Goal: Use online tool/utility: Utilize a website feature to perform a specific function

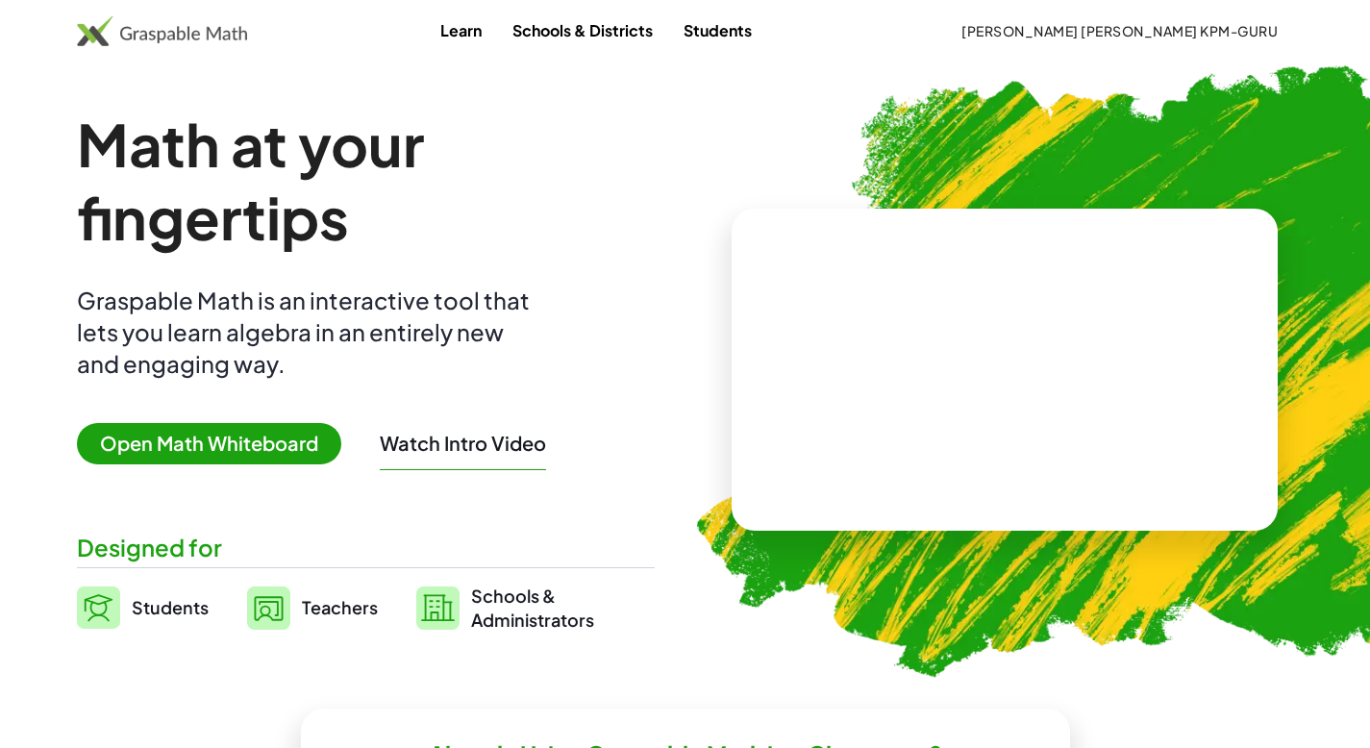
scroll to position [25, 0]
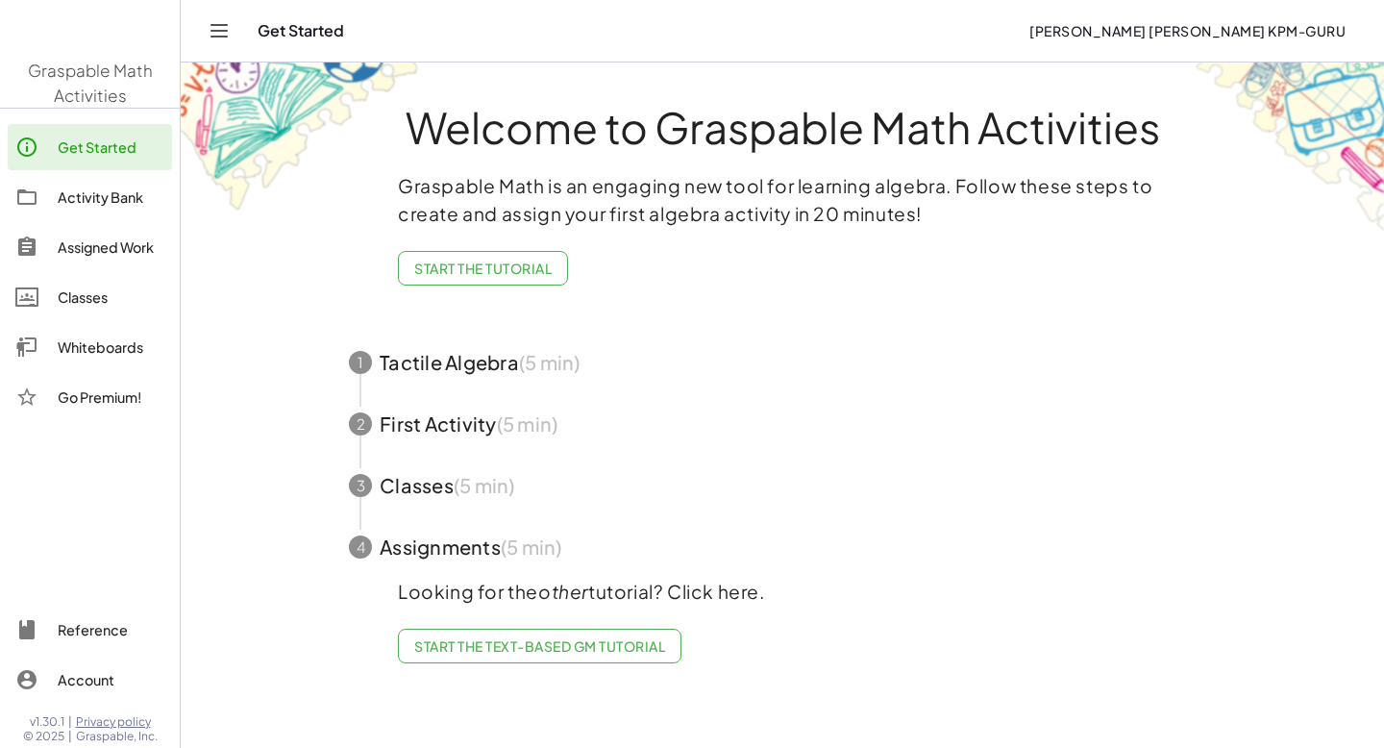
click at [94, 200] on div "Activity Bank" at bounding box center [111, 196] width 107 height 23
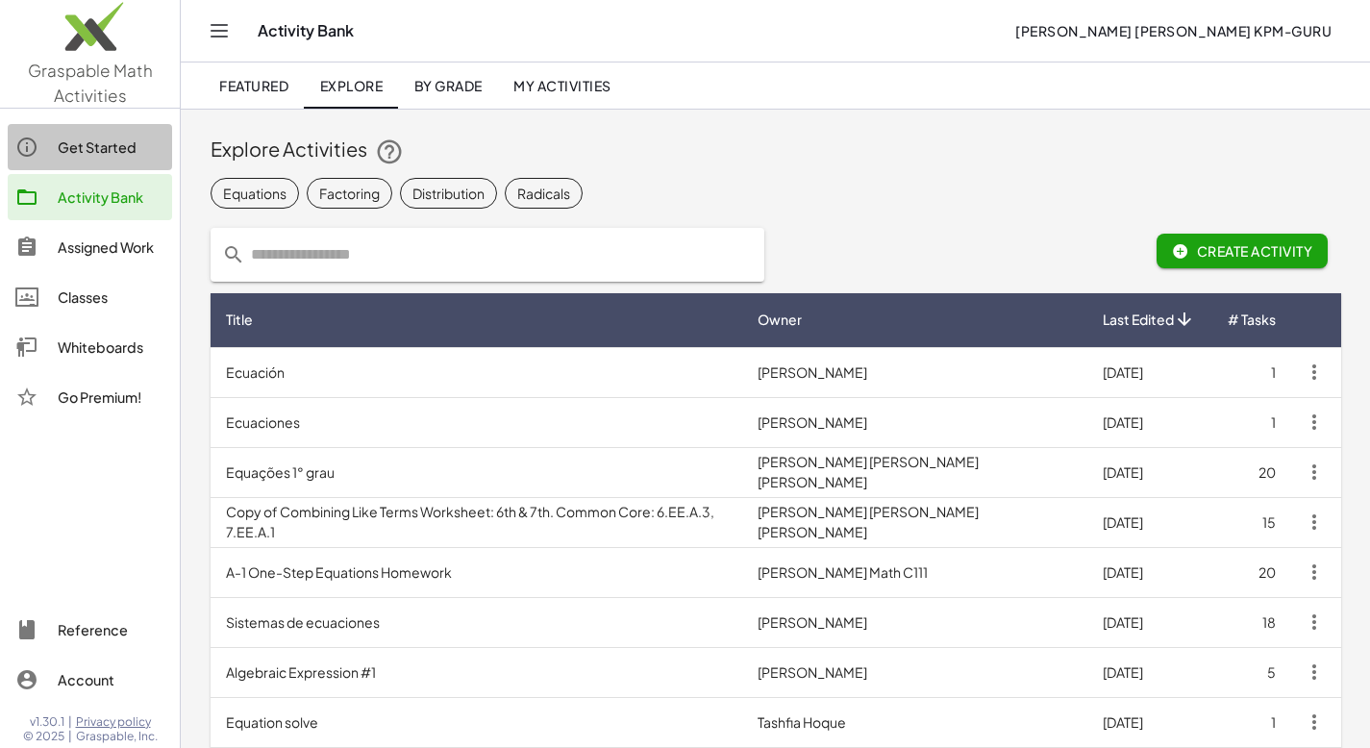
click at [95, 144] on div "Get Started" at bounding box center [111, 147] width 107 height 23
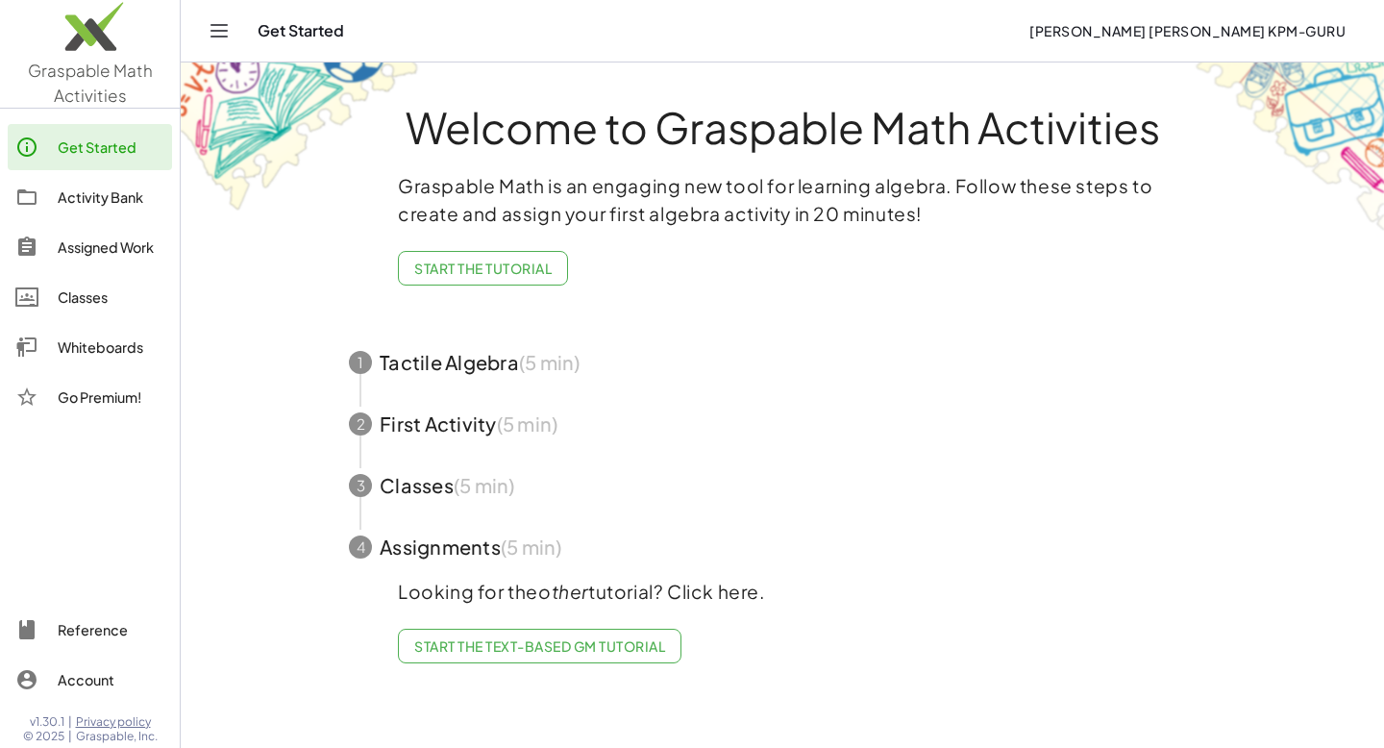
click at [533, 272] on span "Start the Tutorial" at bounding box center [482, 267] width 137 height 17
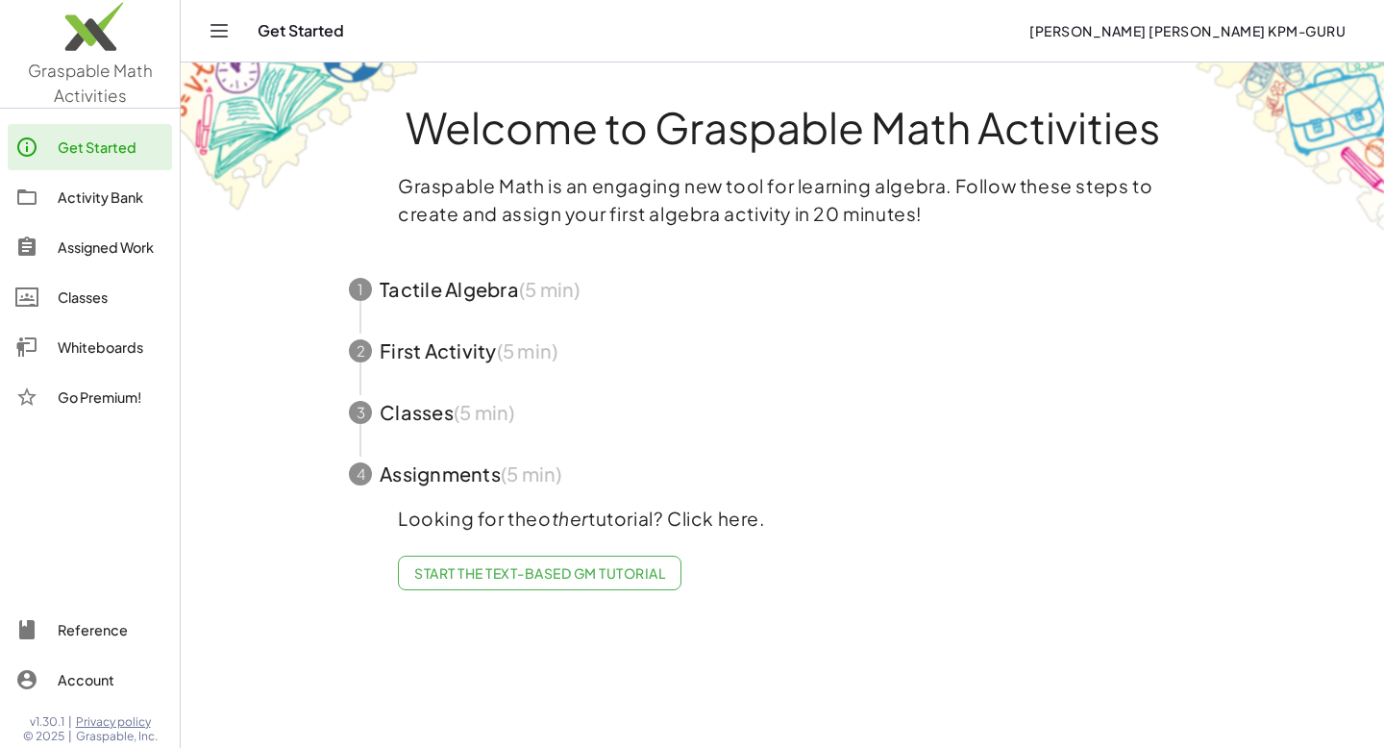
click at [91, 299] on div "Classes" at bounding box center [111, 296] width 107 height 23
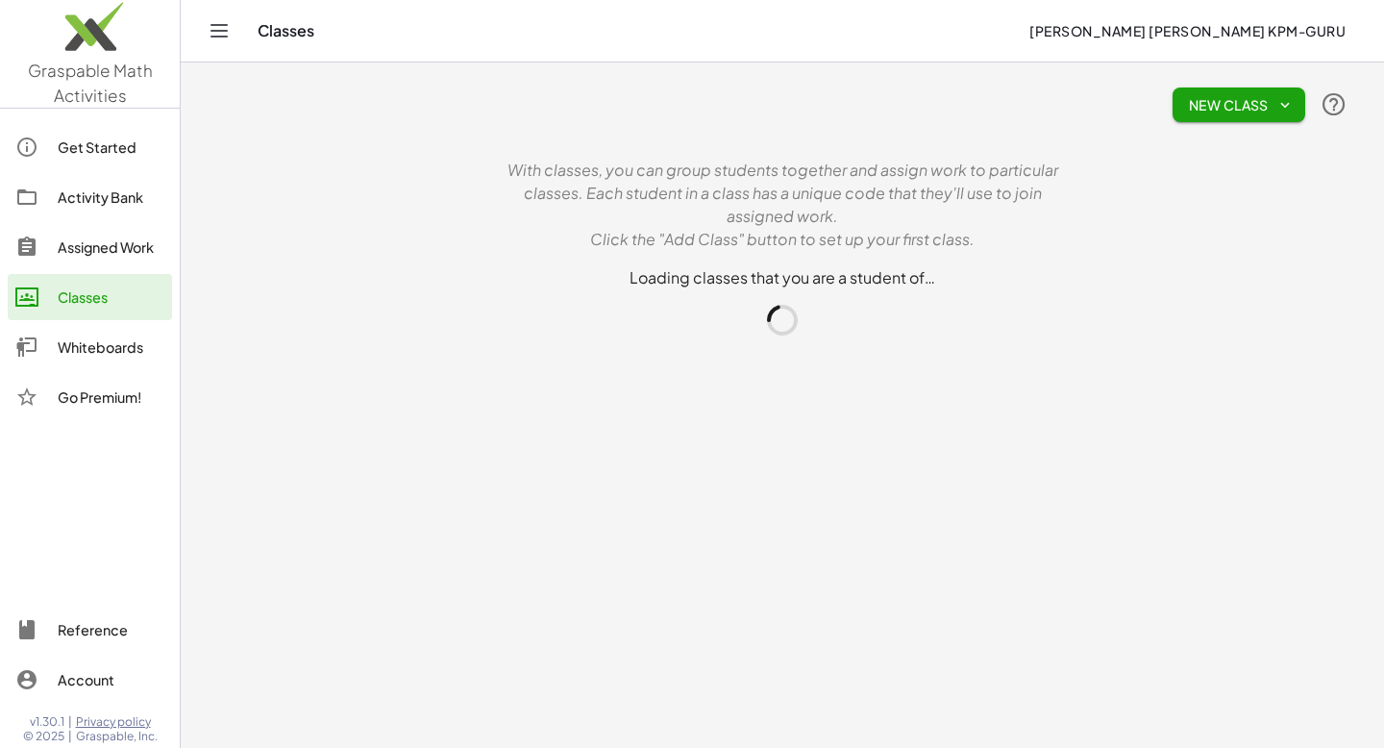
click at [97, 247] on div "Assigned Work" at bounding box center [111, 246] width 107 height 23
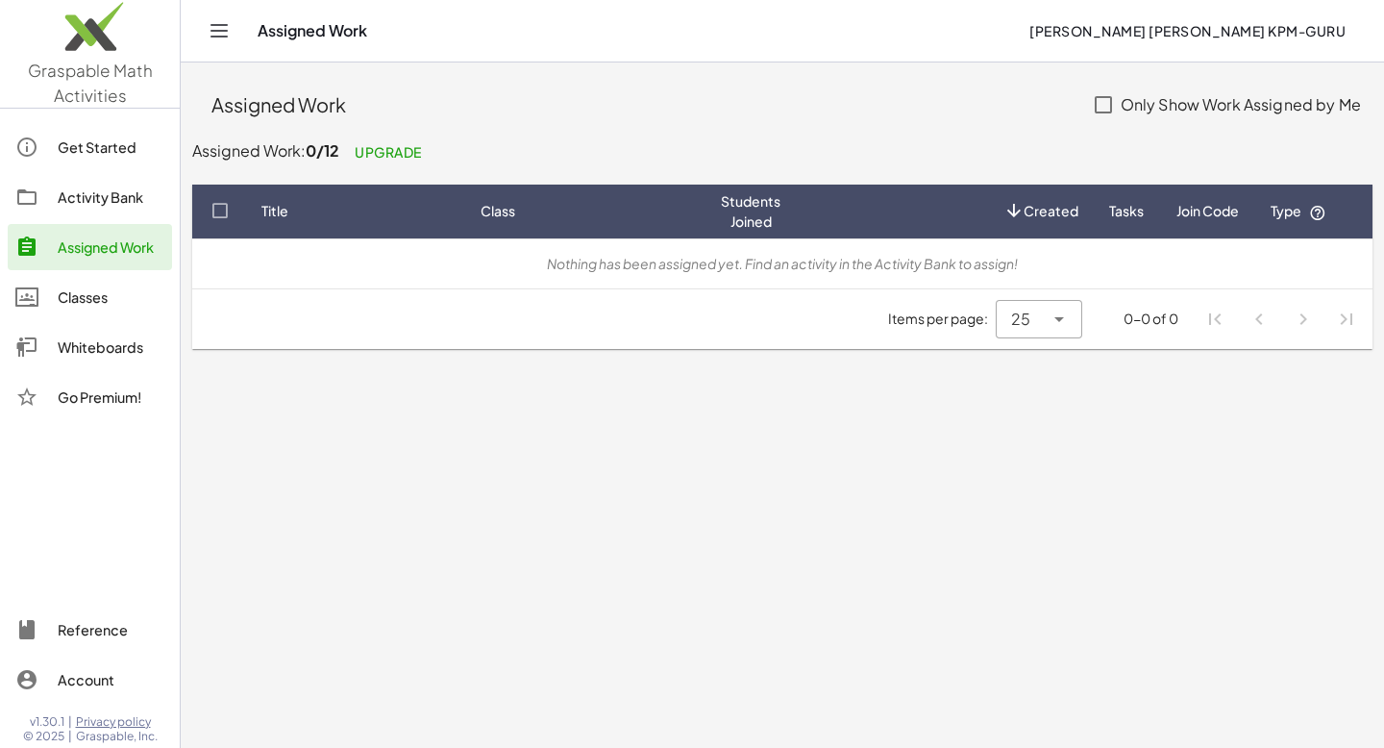
click at [97, 351] on div "Whiteboards" at bounding box center [111, 346] width 107 height 23
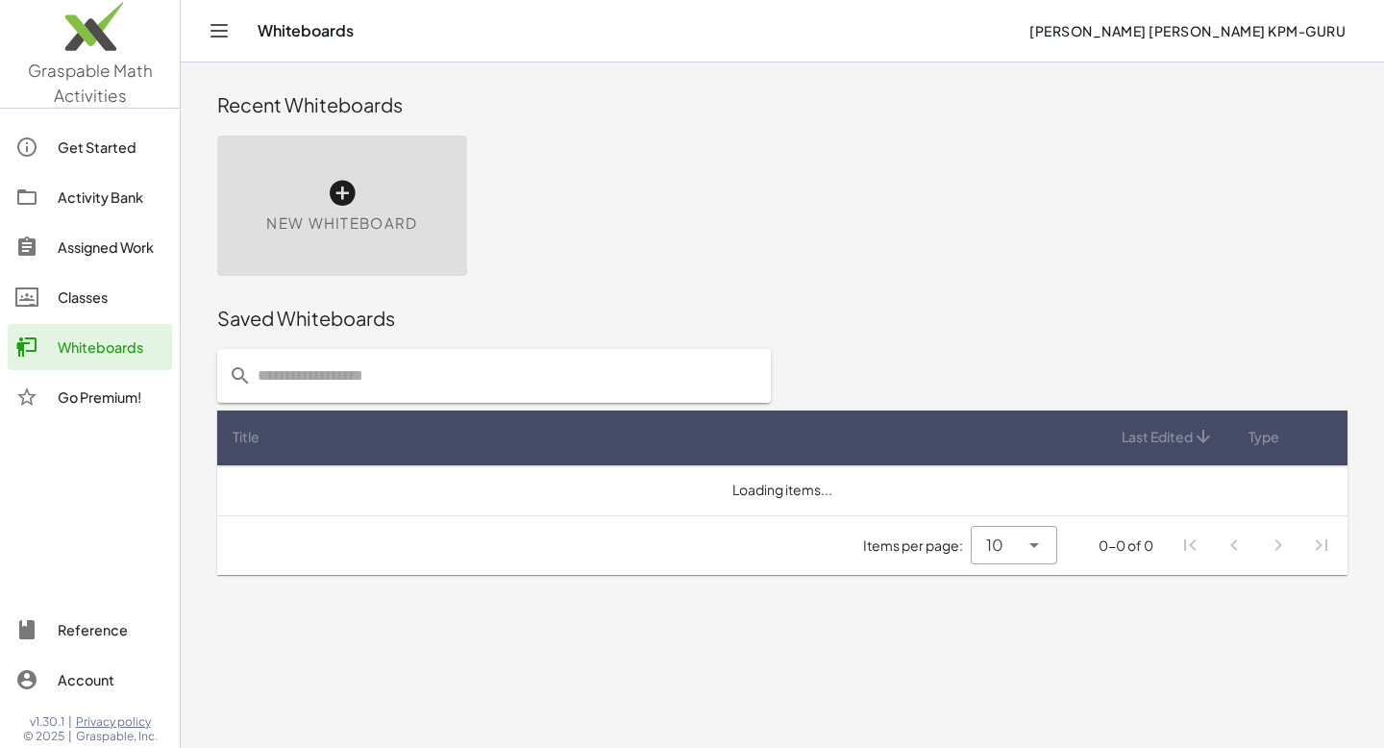
click at [361, 181] on div "New Whiteboard" at bounding box center [342, 206] width 250 height 140
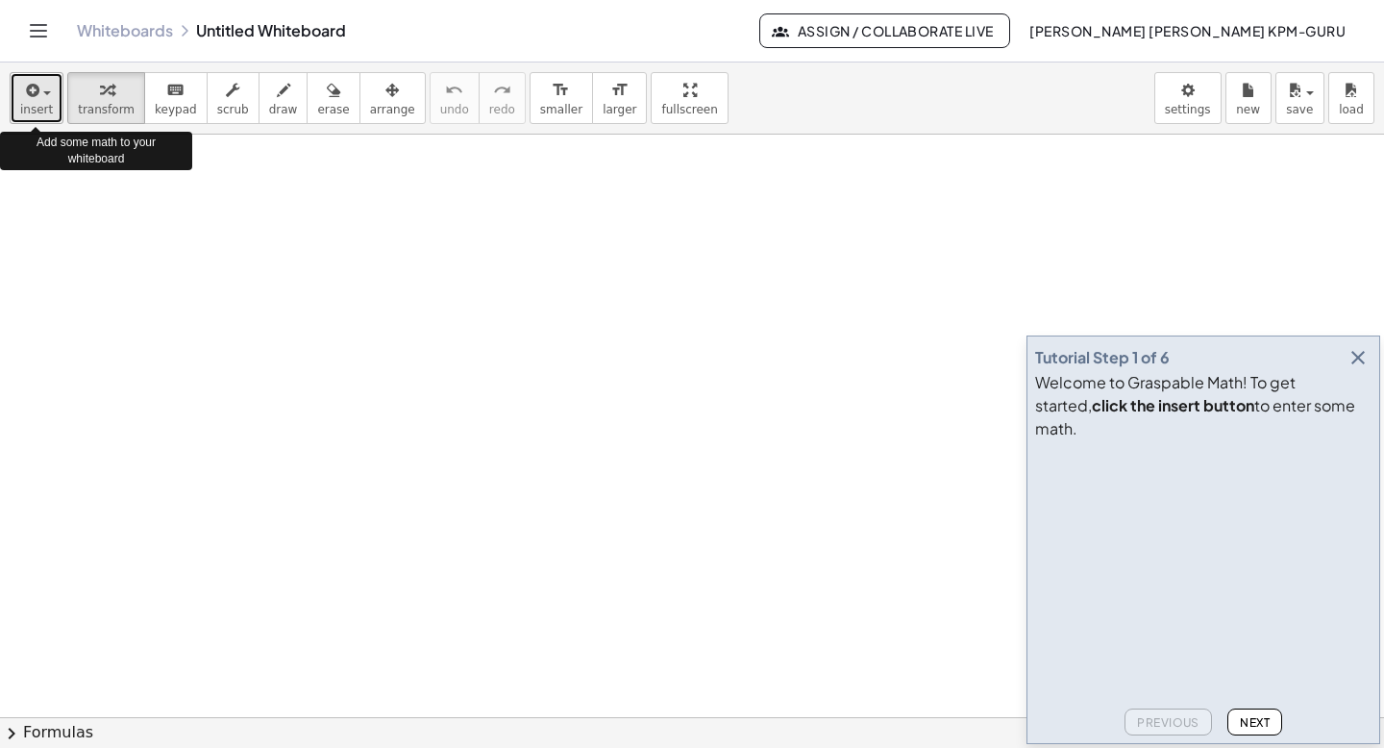
click at [54, 101] on button "insert" at bounding box center [37, 98] width 54 height 52
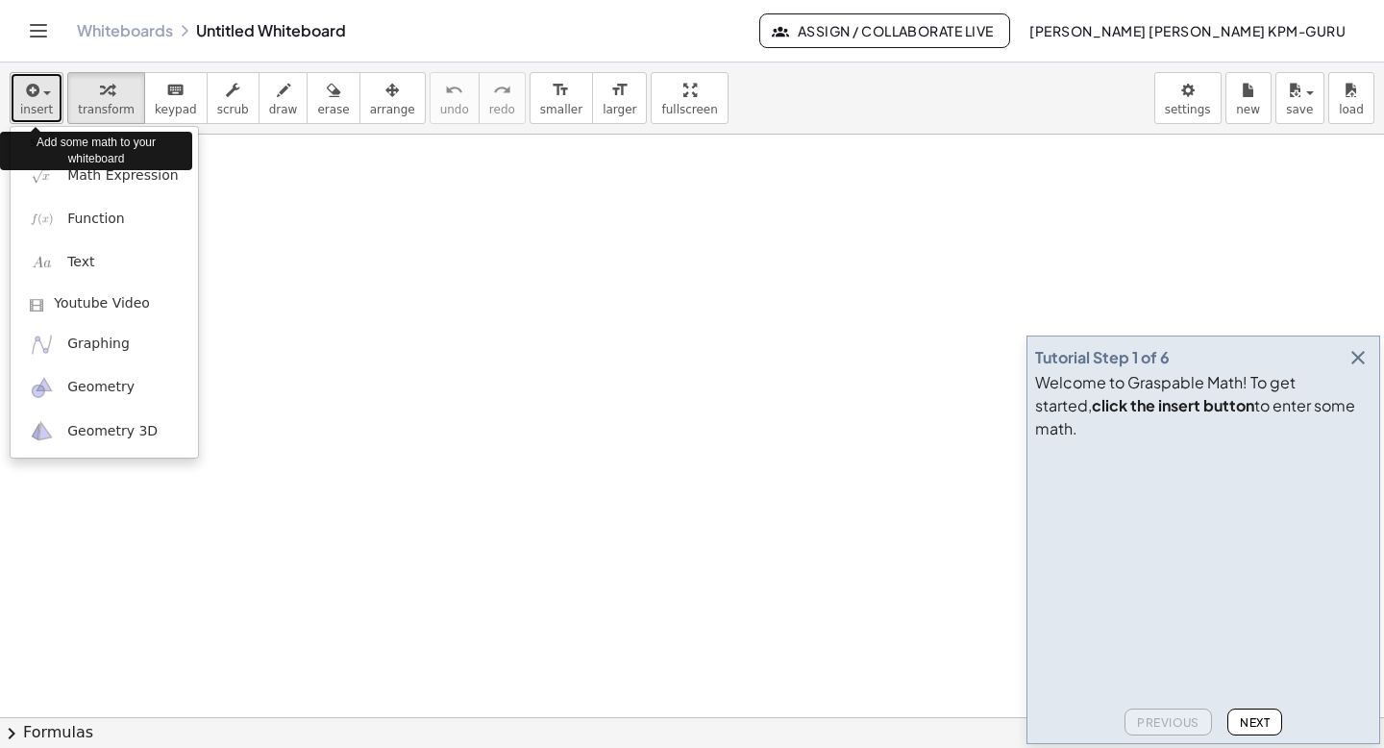
click at [54, 101] on button "insert" at bounding box center [37, 98] width 54 height 52
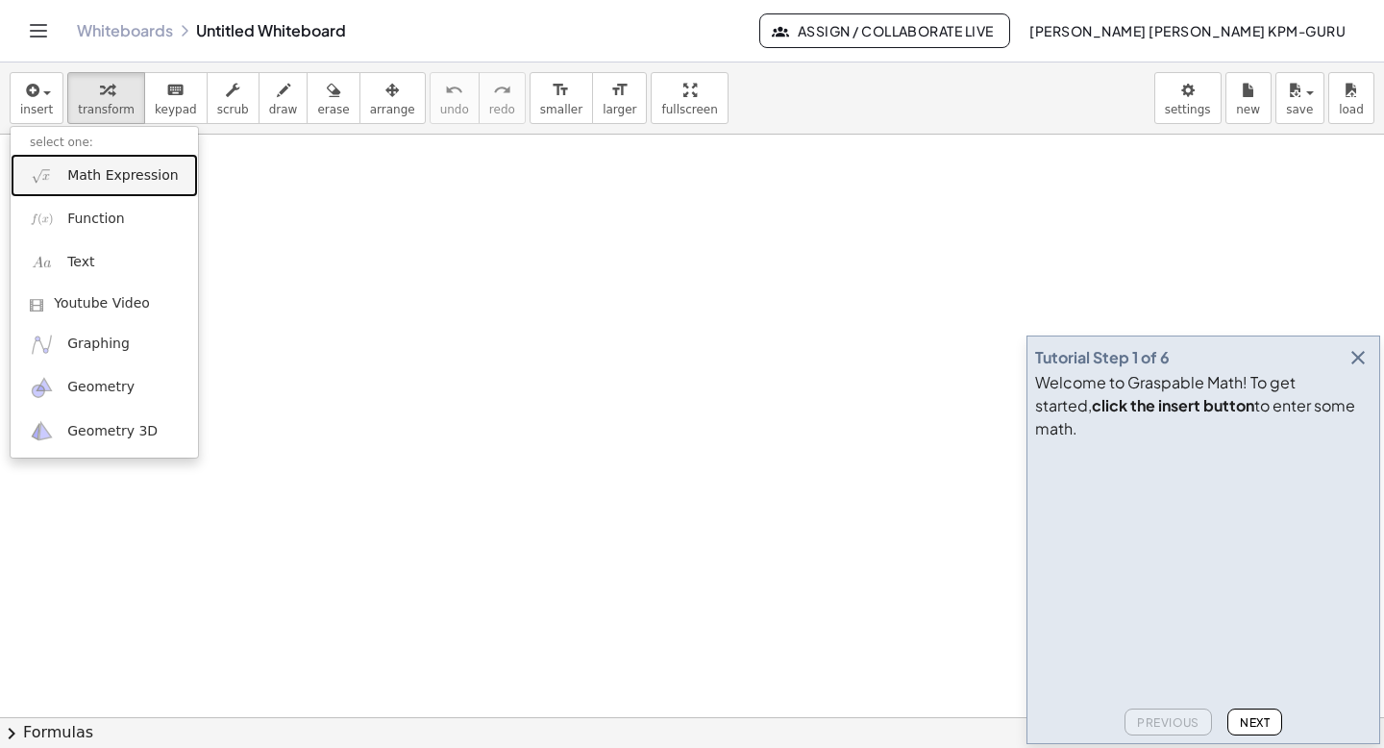
click at [96, 181] on span "Math Expression" at bounding box center [122, 175] width 111 height 19
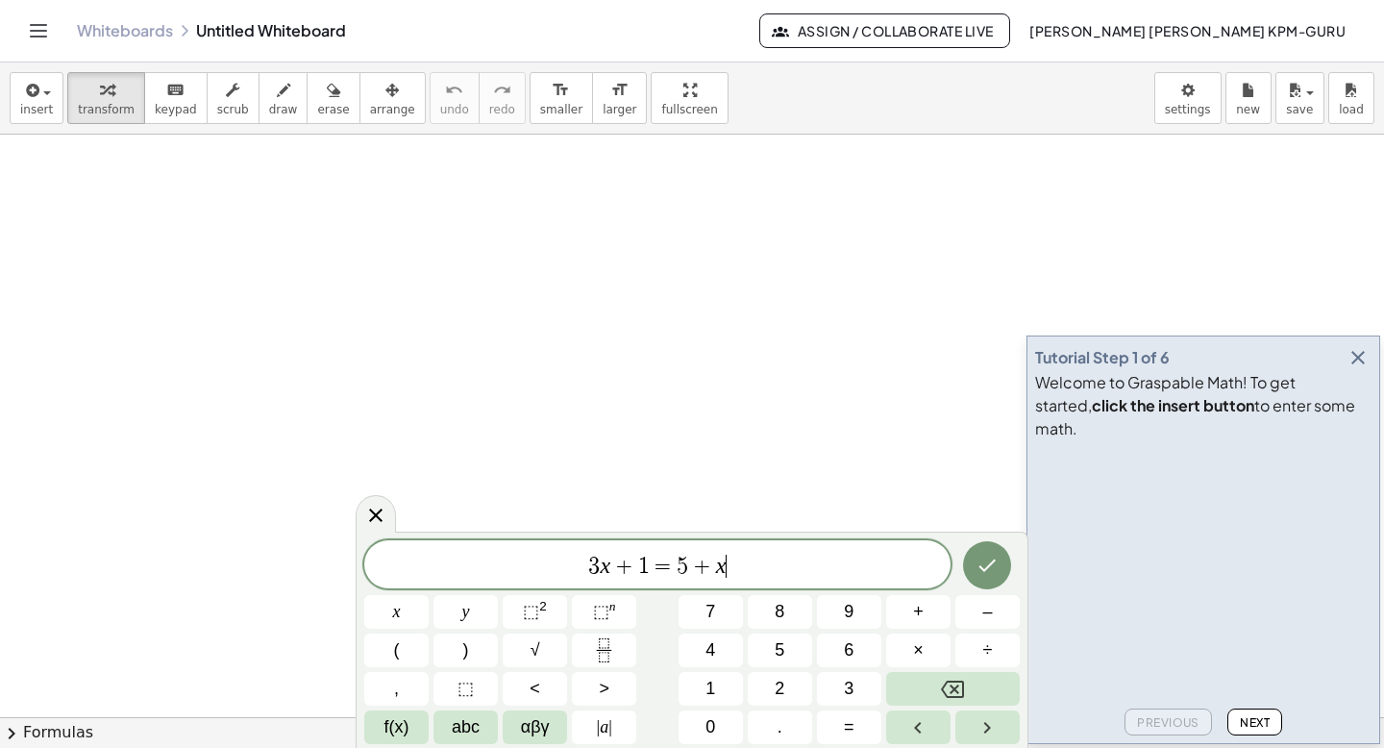
click at [733, 564] on span "3 x + 1 = 5 + x ​" at bounding box center [657, 566] width 586 height 27
click at [986, 564] on icon "Done" at bounding box center [987, 565] width 23 height 23
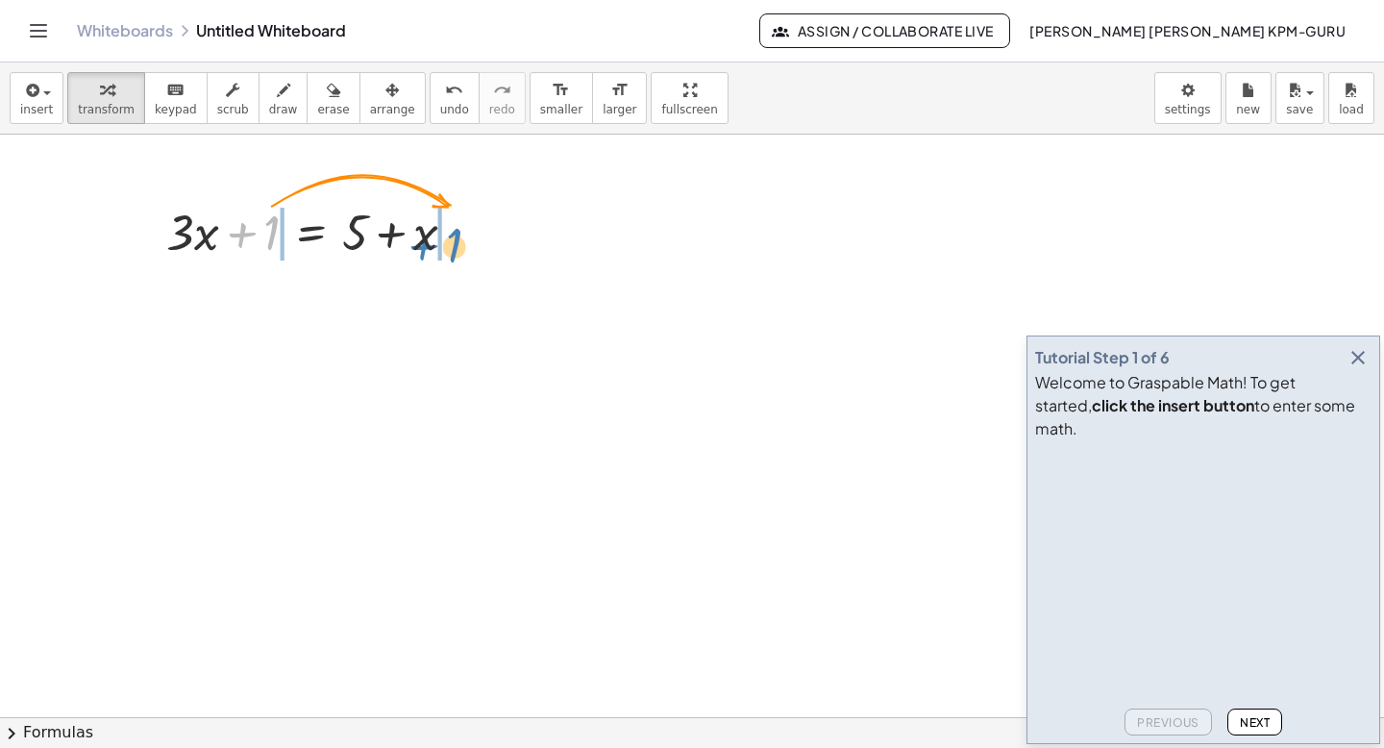
drag, startPoint x: 265, startPoint y: 232, endPoint x: 450, endPoint y: 241, distance: 184.8
click at [450, 241] on div at bounding box center [319, 230] width 324 height 65
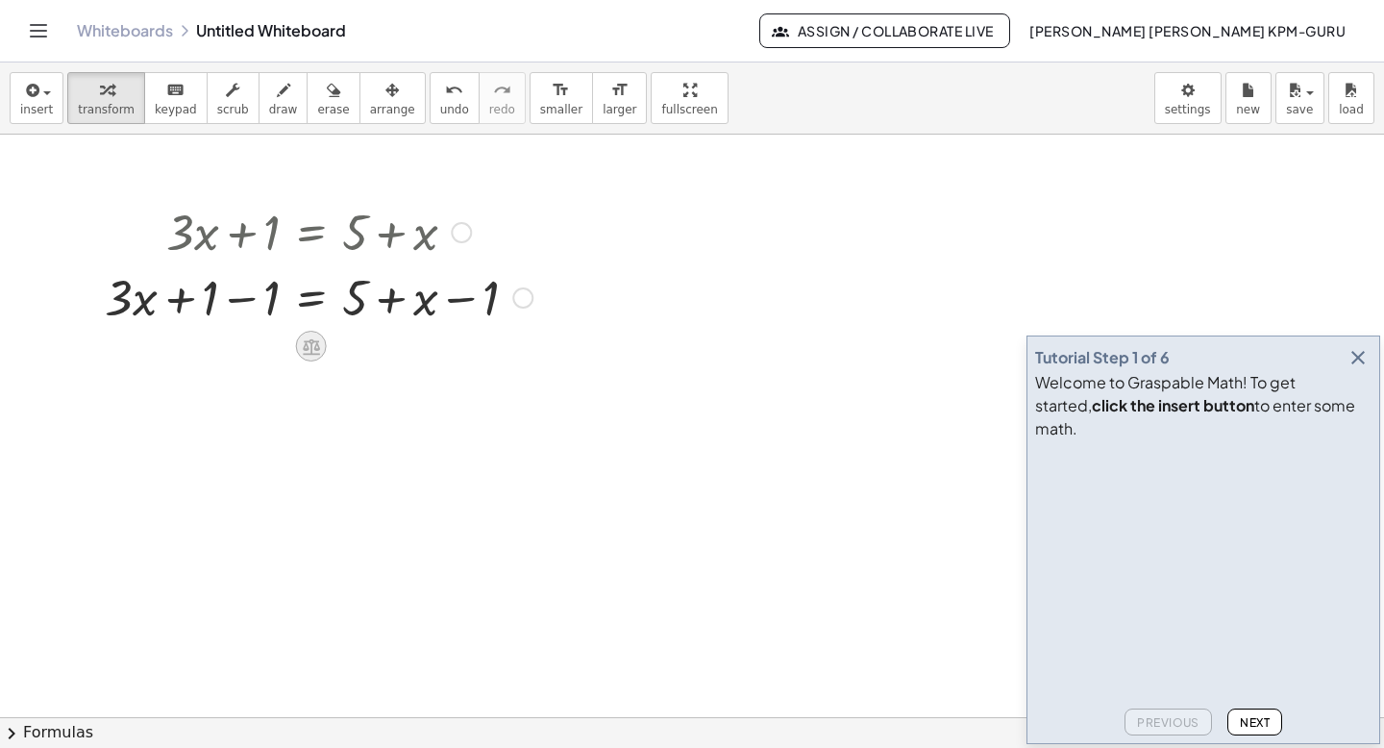
click at [308, 347] on icon at bounding box center [311, 346] width 17 height 16
click at [362, 295] on div at bounding box center [318, 295] width 447 height 65
drag, startPoint x: 347, startPoint y: 298, endPoint x: 436, endPoint y: 296, distance: 89.4
click at [436, 296] on div at bounding box center [318, 295] width 447 height 65
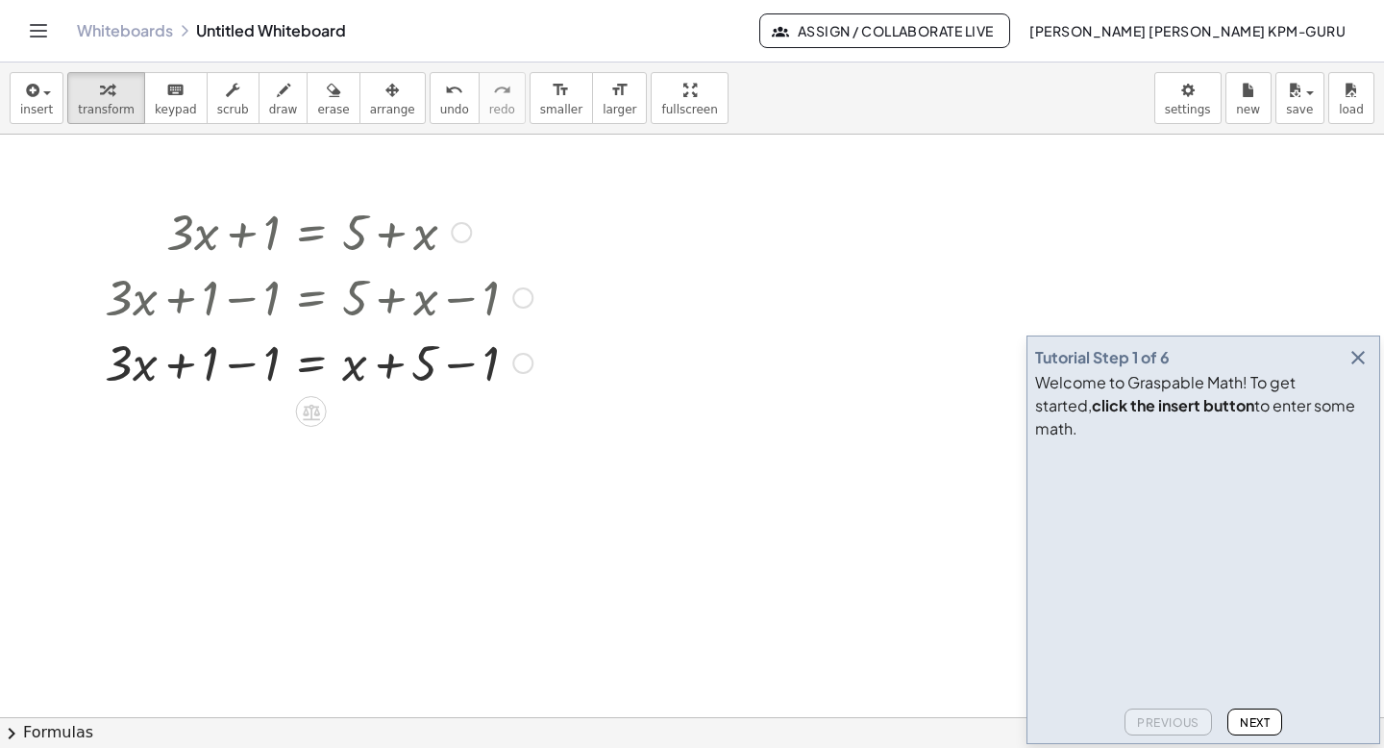
click at [216, 362] on div at bounding box center [318, 361] width 447 height 65
click at [203, 365] on div at bounding box center [318, 361] width 447 height 65
click at [185, 365] on div at bounding box center [318, 361] width 447 height 65
drag, startPoint x: 353, startPoint y: 369, endPoint x: 165, endPoint y: 359, distance: 187.7
click at [165, 359] on div at bounding box center [318, 361] width 447 height 65
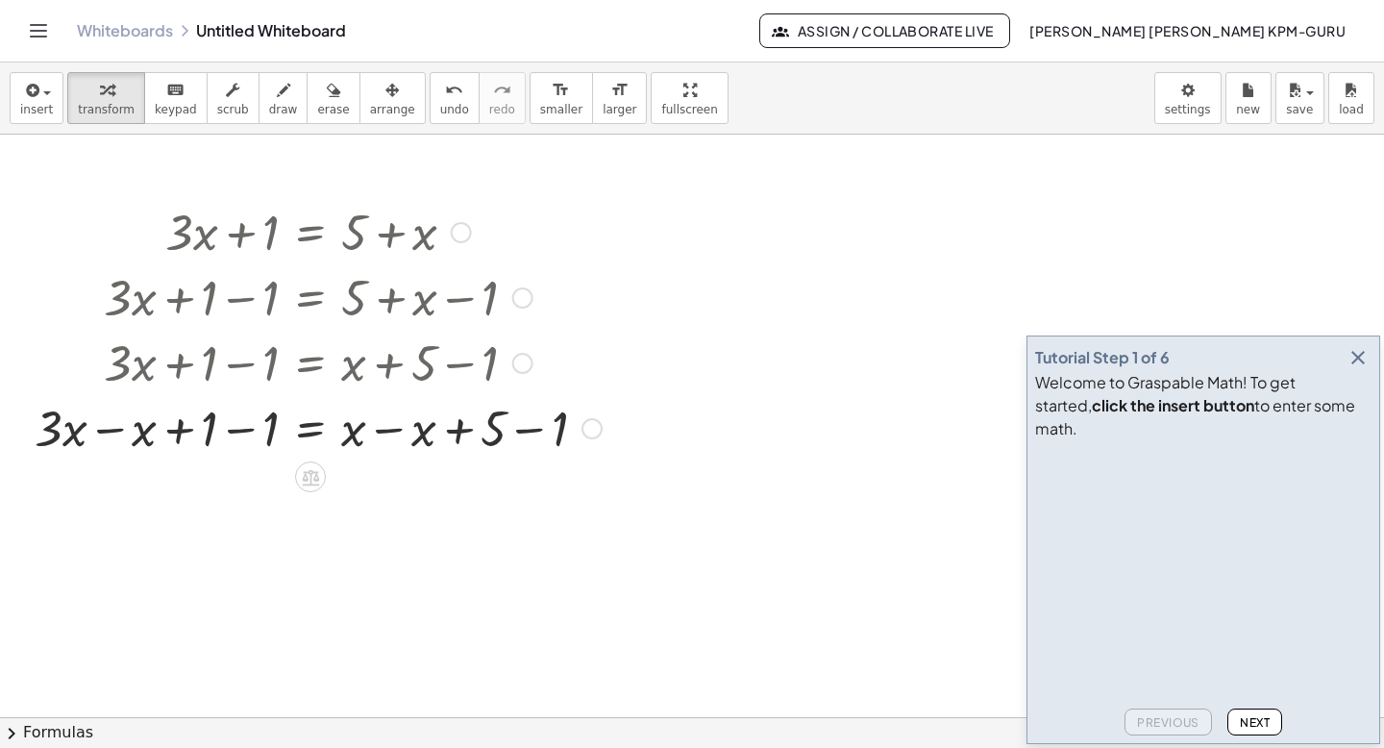
click at [142, 431] on div at bounding box center [318, 426] width 586 height 65
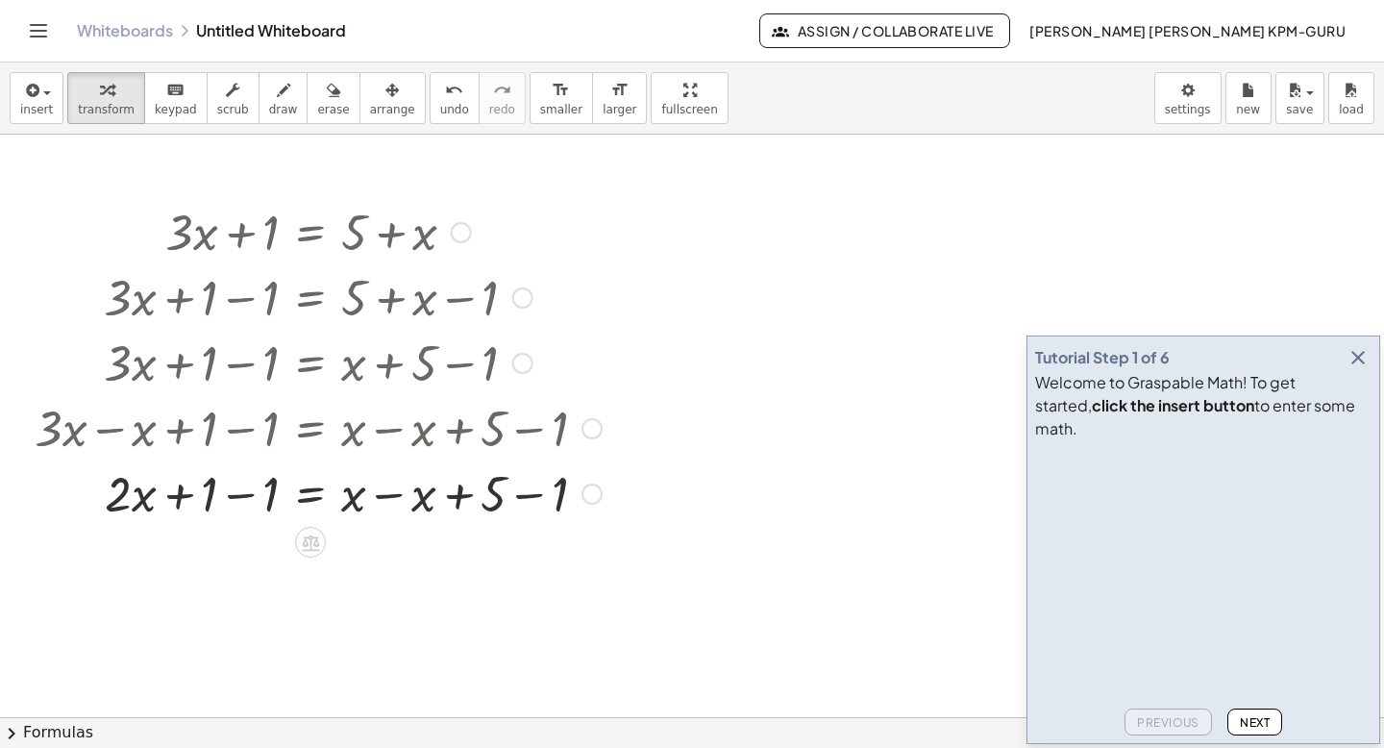
click at [424, 504] on div at bounding box center [318, 491] width 586 height 65
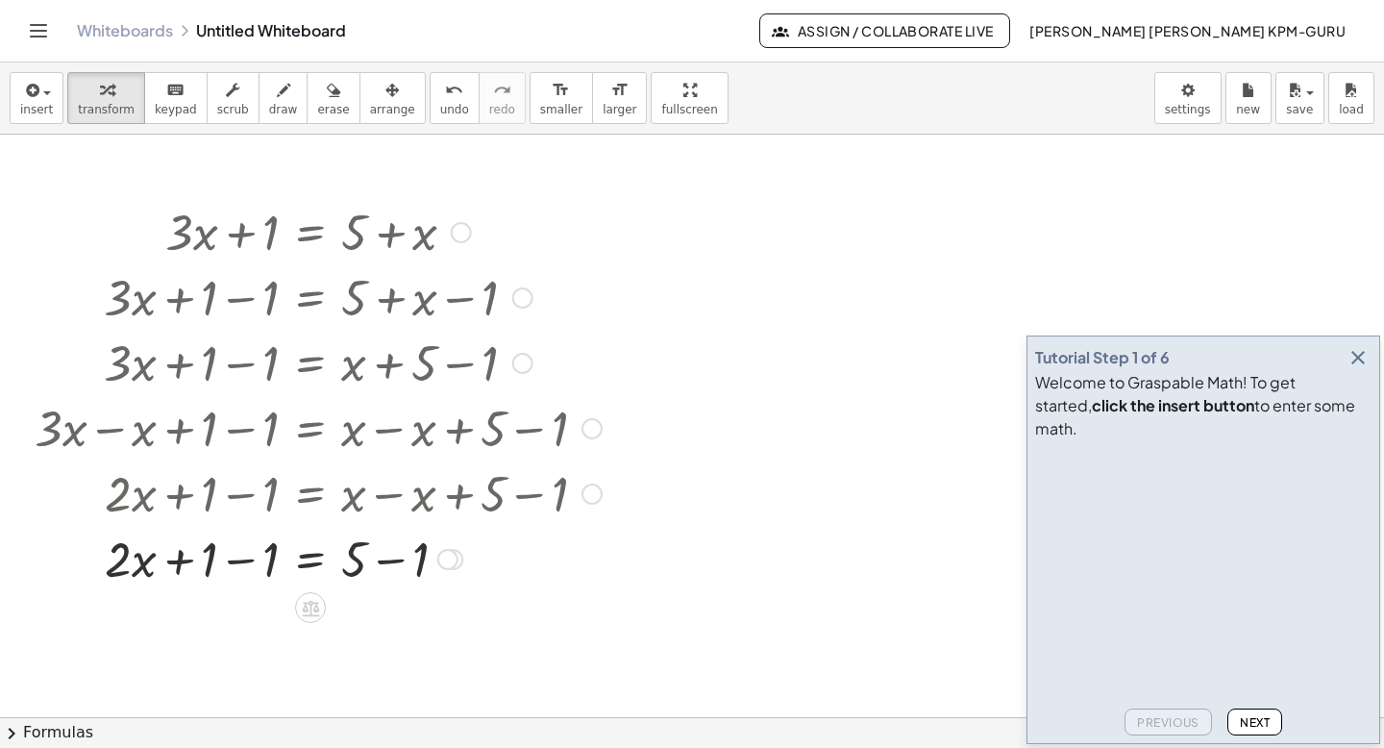
click at [356, 565] on div at bounding box center [318, 557] width 586 height 65
click at [356, 560] on div at bounding box center [318, 557] width 586 height 65
click at [220, 562] on div at bounding box center [318, 557] width 586 height 65
click at [415, 625] on div at bounding box center [318, 622] width 586 height 65
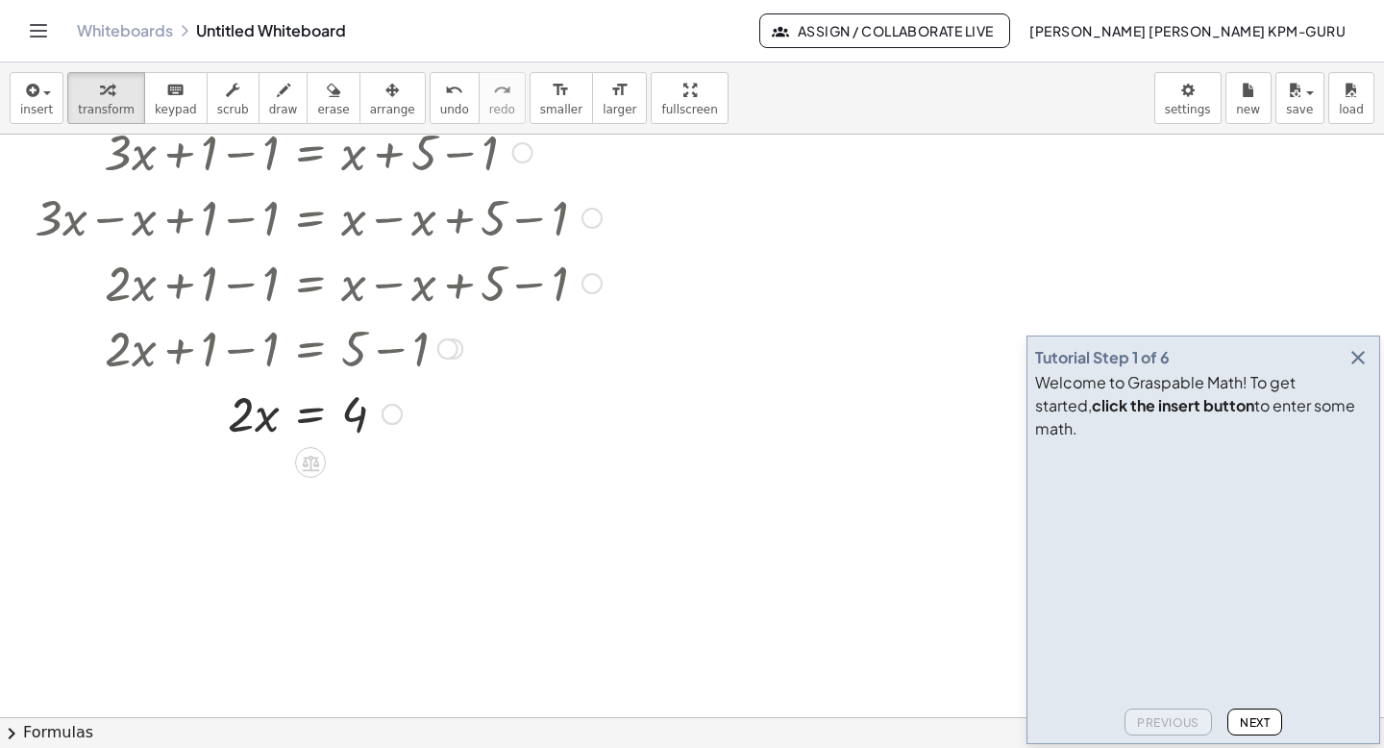
scroll to position [228, 0]
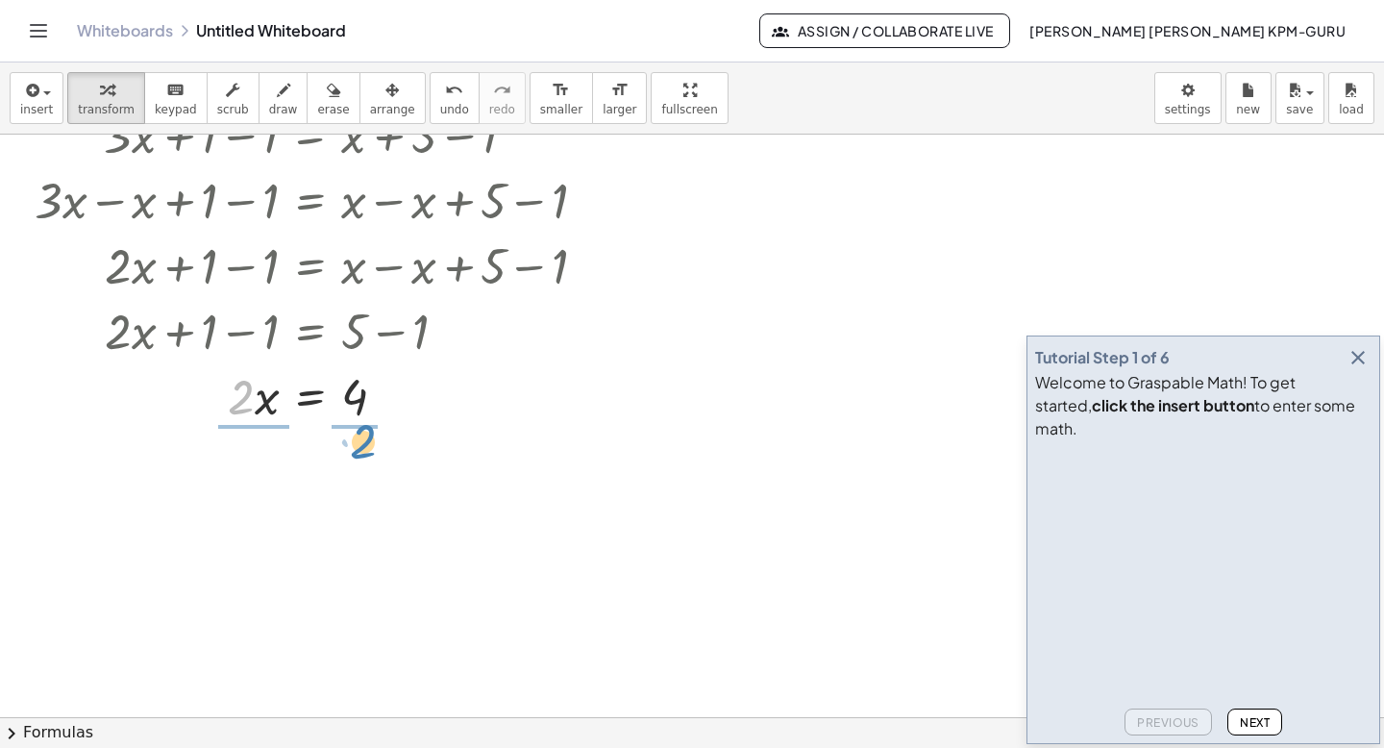
drag, startPoint x: 237, startPoint y: 402, endPoint x: 359, endPoint y: 446, distance: 129.8
click at [405, 477] on div at bounding box center [400, 477] width 21 height 21
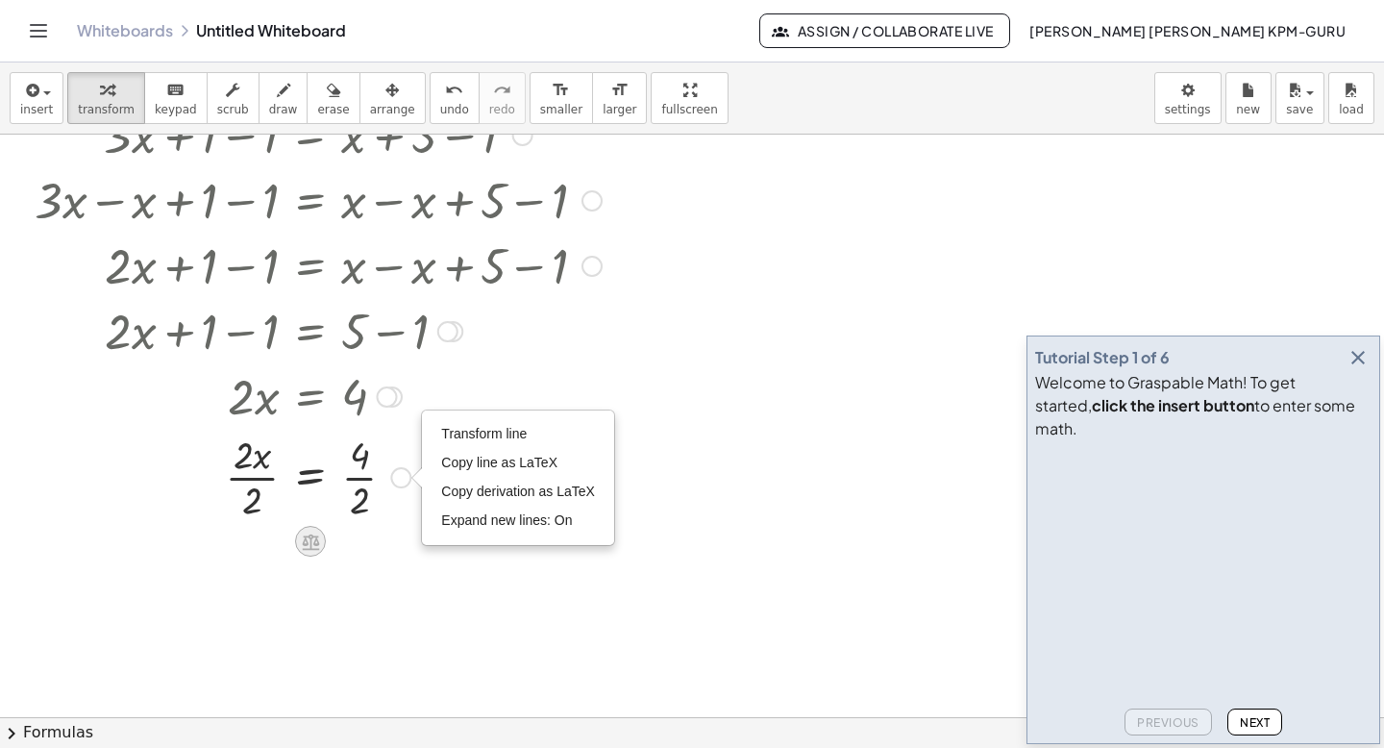
click at [310, 534] on icon at bounding box center [310, 541] width 17 height 16
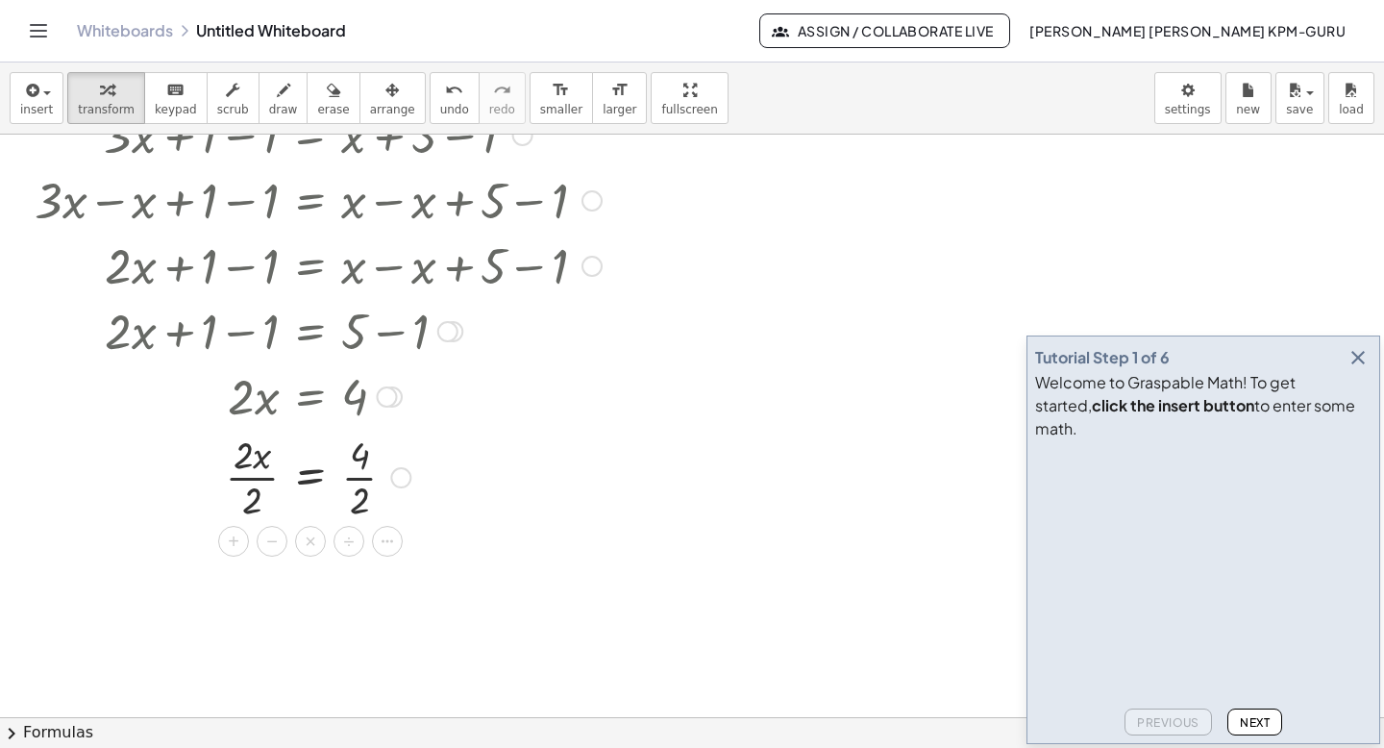
click at [310, 534] on span "×" at bounding box center [311, 542] width 12 height 28
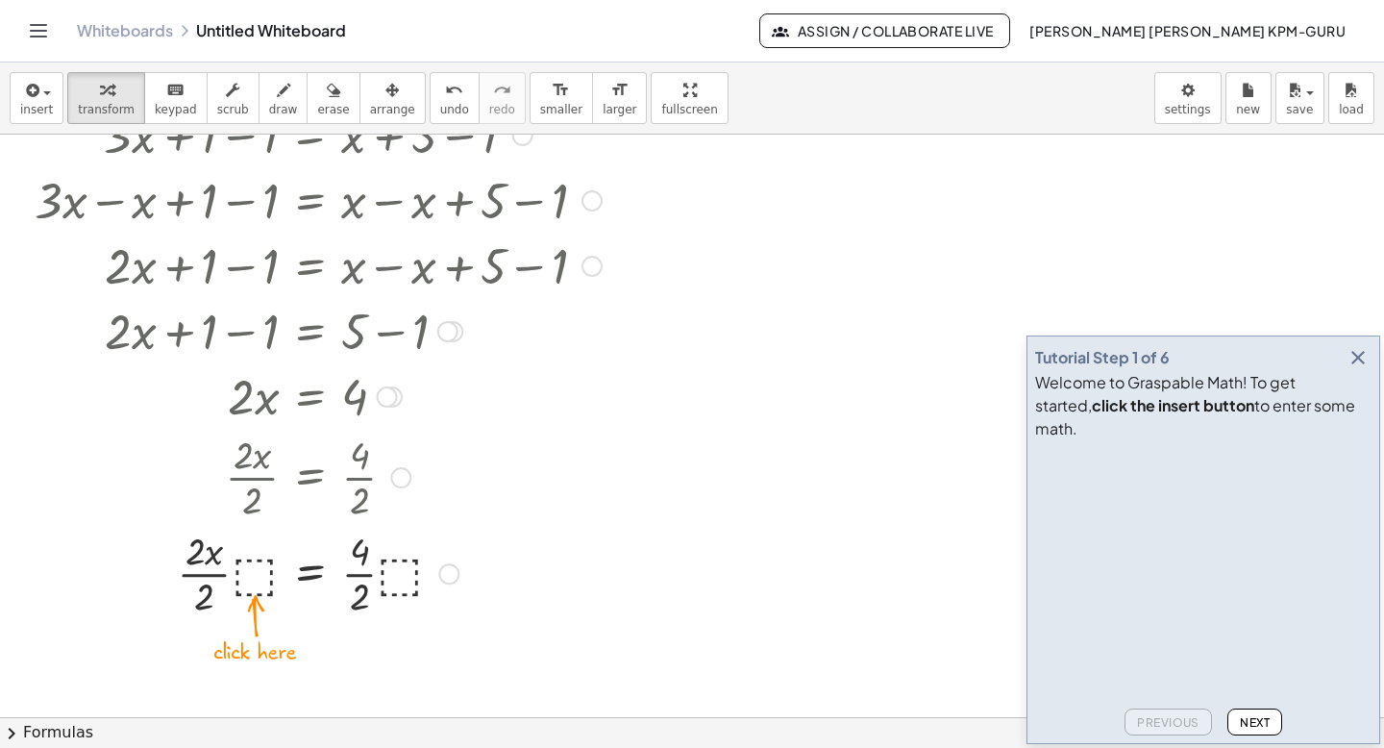
click at [256, 564] on div at bounding box center [318, 572] width 586 height 96
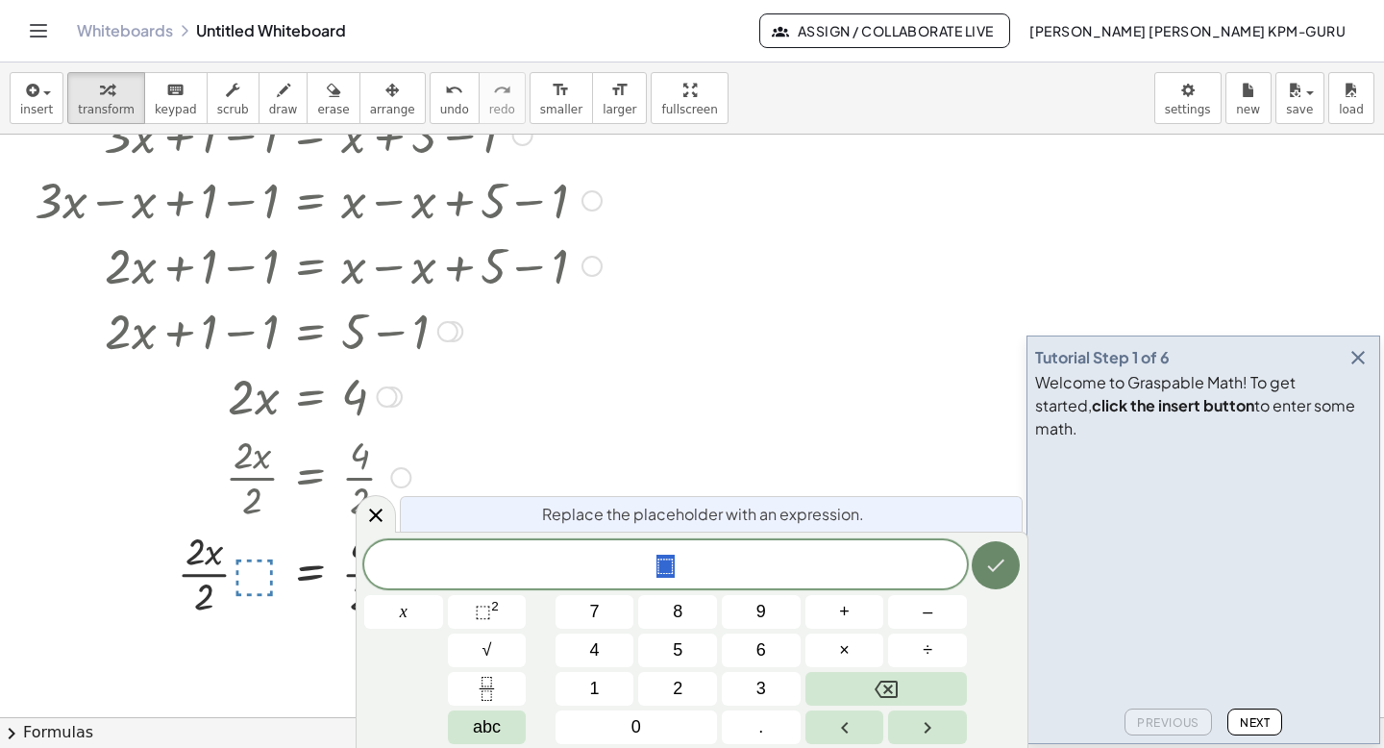
click at [1004, 562] on icon "Done" at bounding box center [995, 565] width 23 height 23
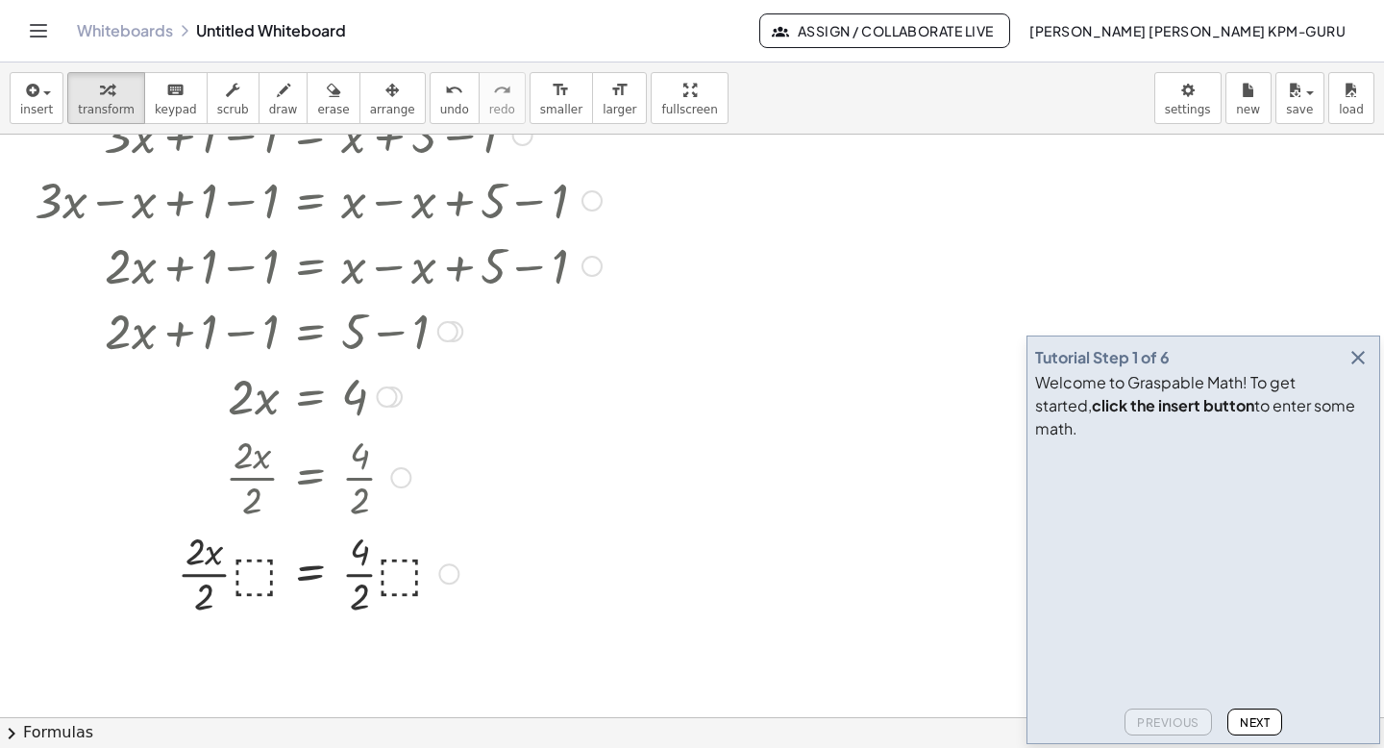
click at [193, 552] on div at bounding box center [318, 572] width 586 height 96
click at [359, 457] on div at bounding box center [318, 476] width 490 height 96
drag, startPoint x: 361, startPoint y: 497, endPoint x: 361, endPoint y: 448, distance: 49.0
click at [361, 448] on div at bounding box center [318, 476] width 490 height 96
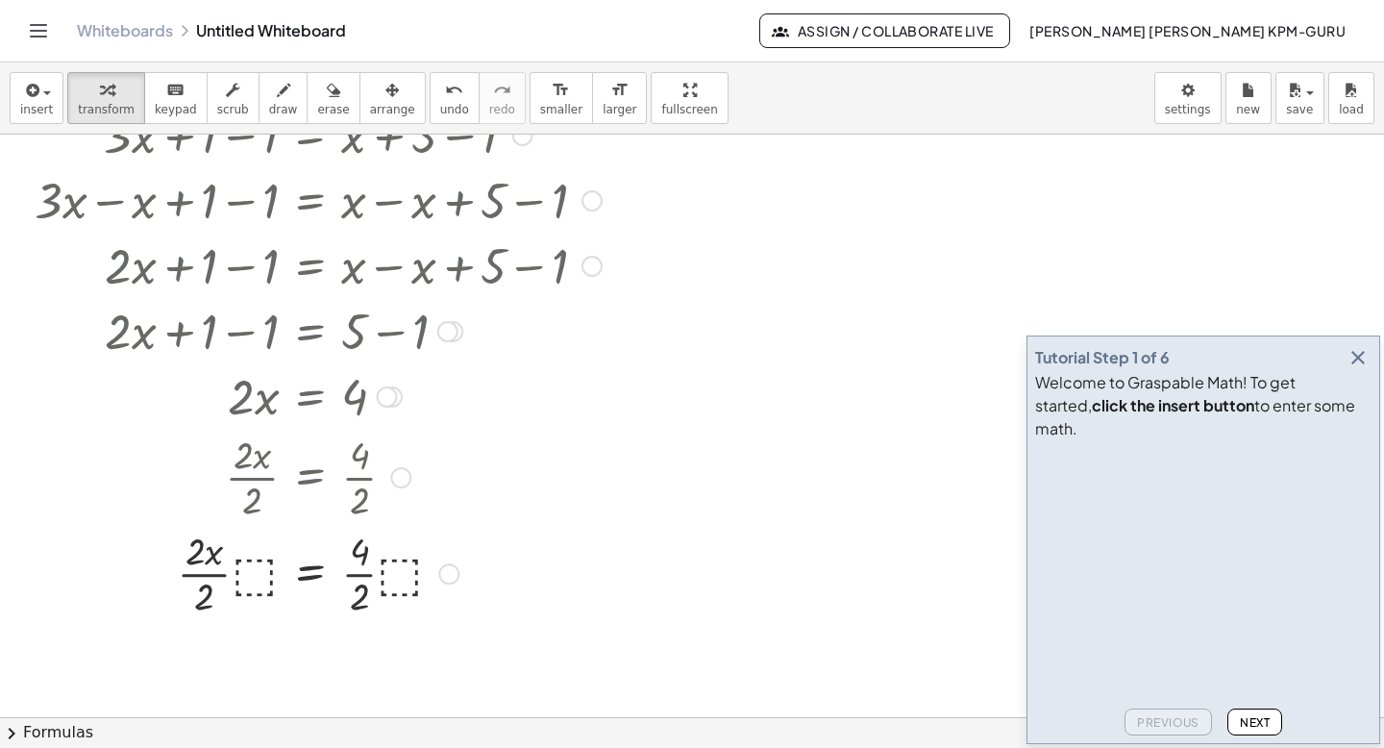
click at [361, 581] on div at bounding box center [318, 572] width 586 height 96
click at [383, 572] on div at bounding box center [318, 572] width 586 height 96
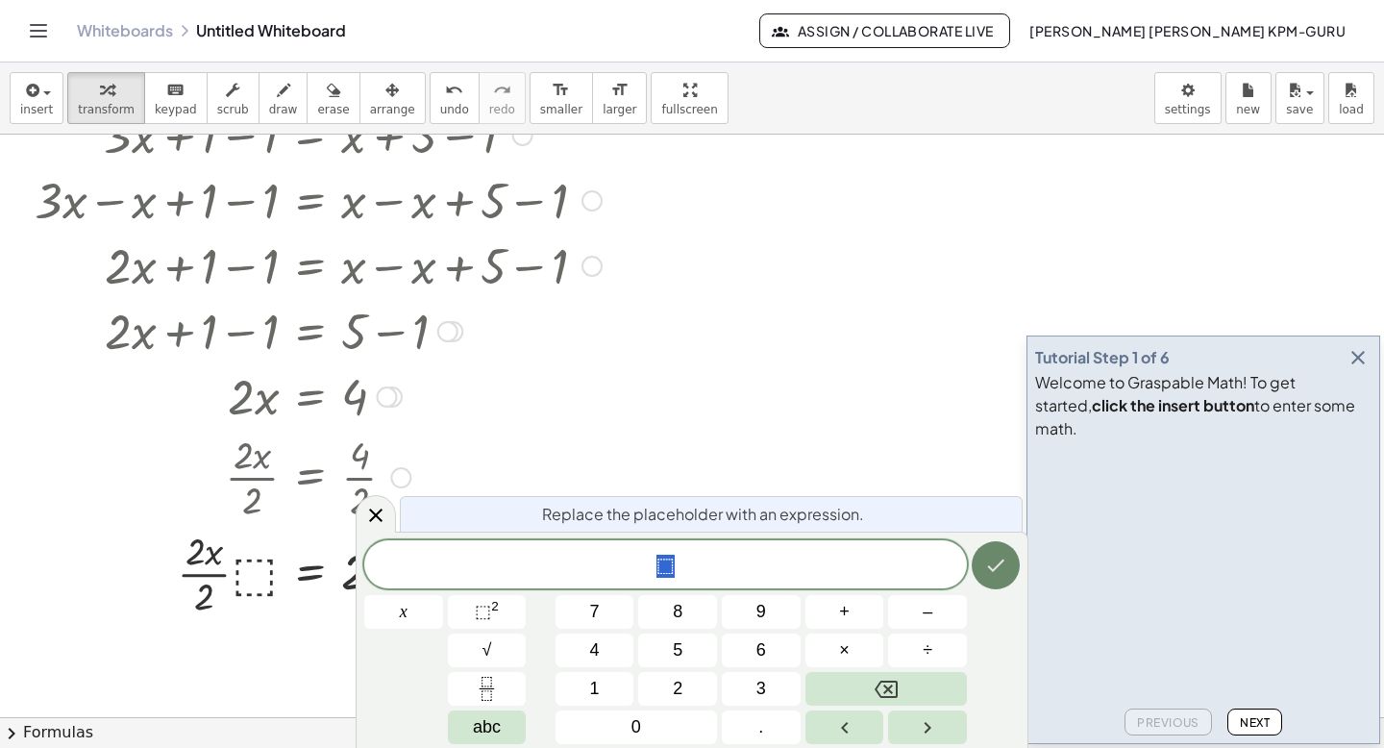
click at [1012, 559] on button "Done" at bounding box center [996, 565] width 48 height 48
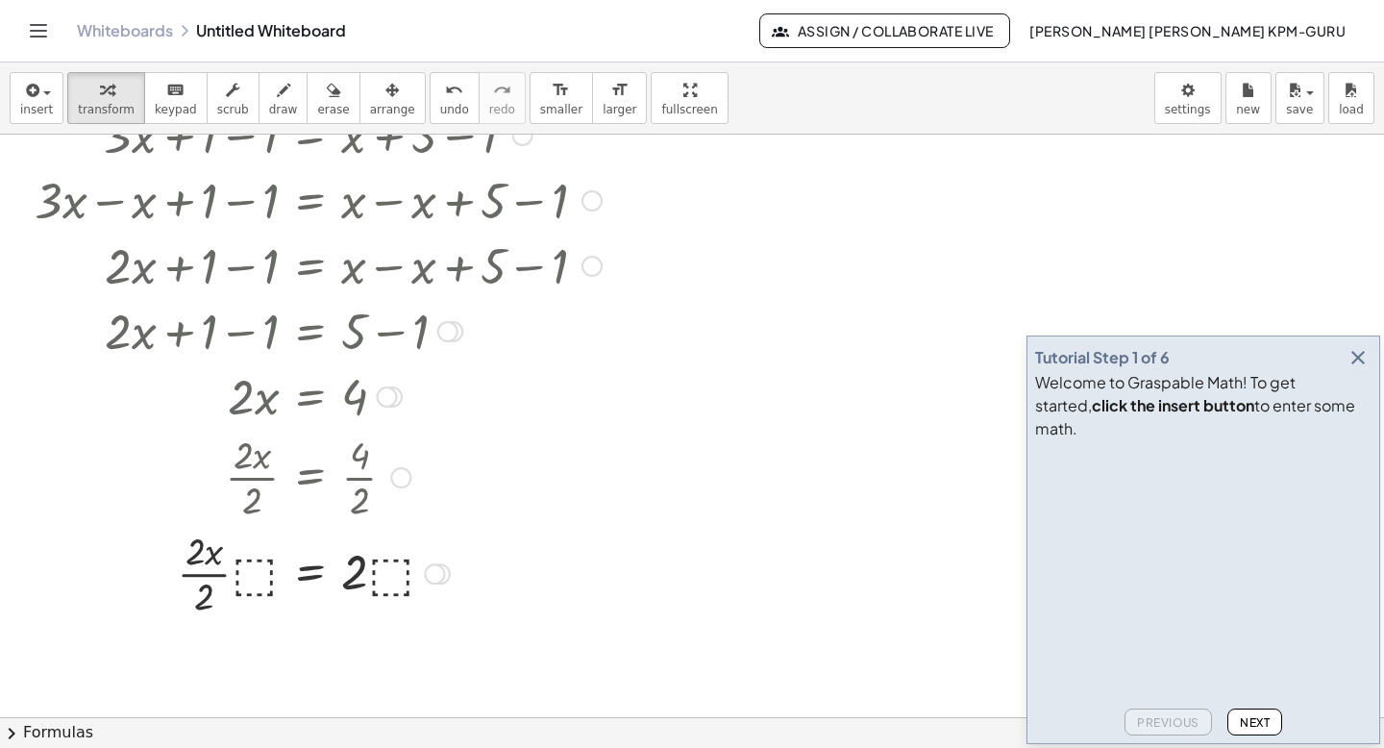
click at [201, 597] on div at bounding box center [318, 572] width 586 height 96
click at [357, 581] on div at bounding box center [318, 571] width 586 height 65
click at [436, 578] on div at bounding box center [434, 573] width 21 height 21
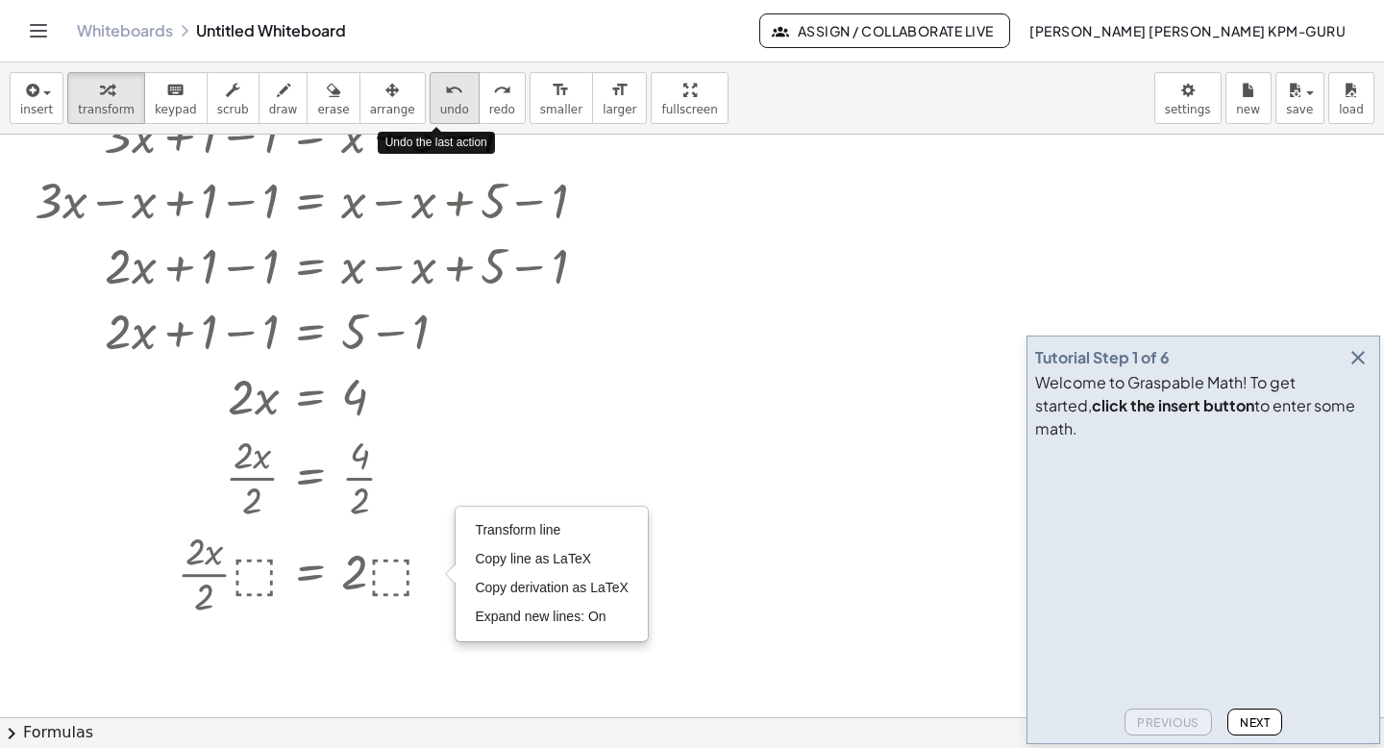
click at [437, 100] on button "undo undo" at bounding box center [455, 98] width 50 height 52
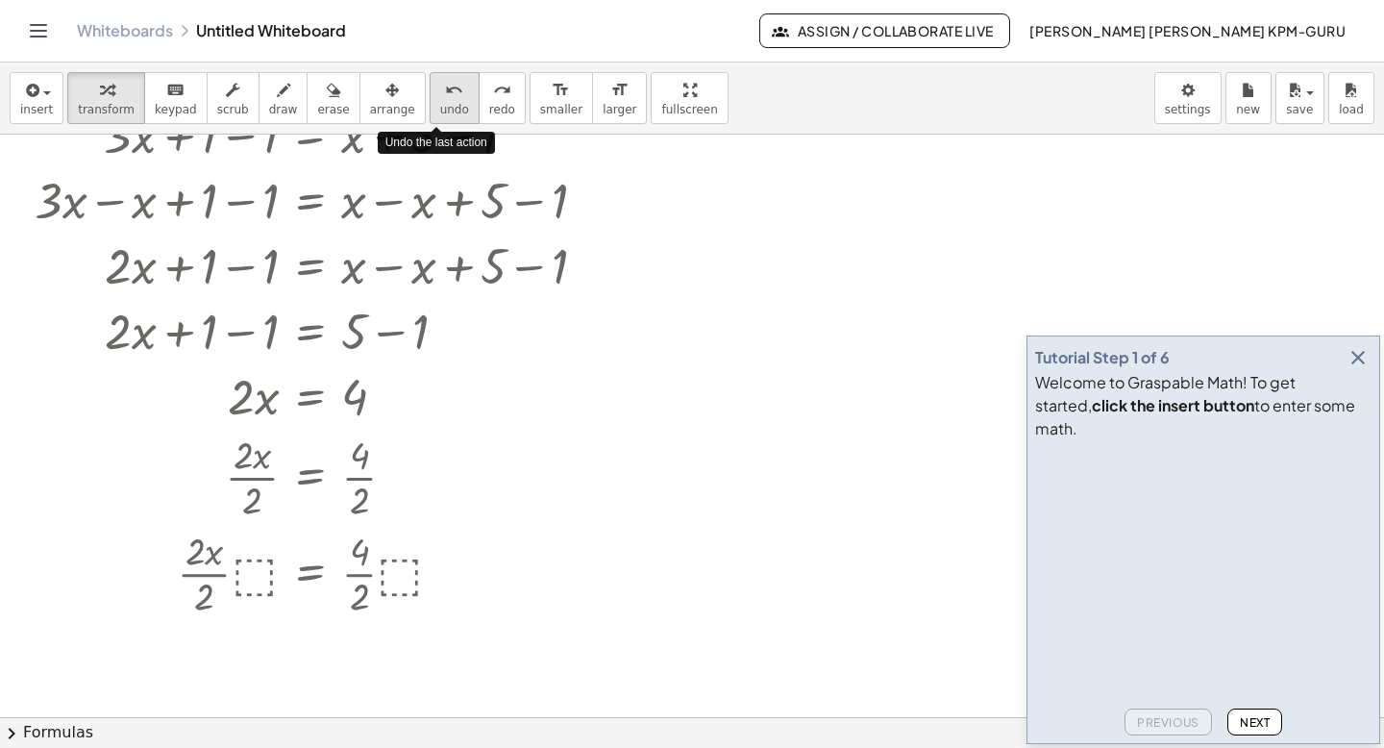
click at [437, 100] on button "undo undo" at bounding box center [455, 98] width 50 height 52
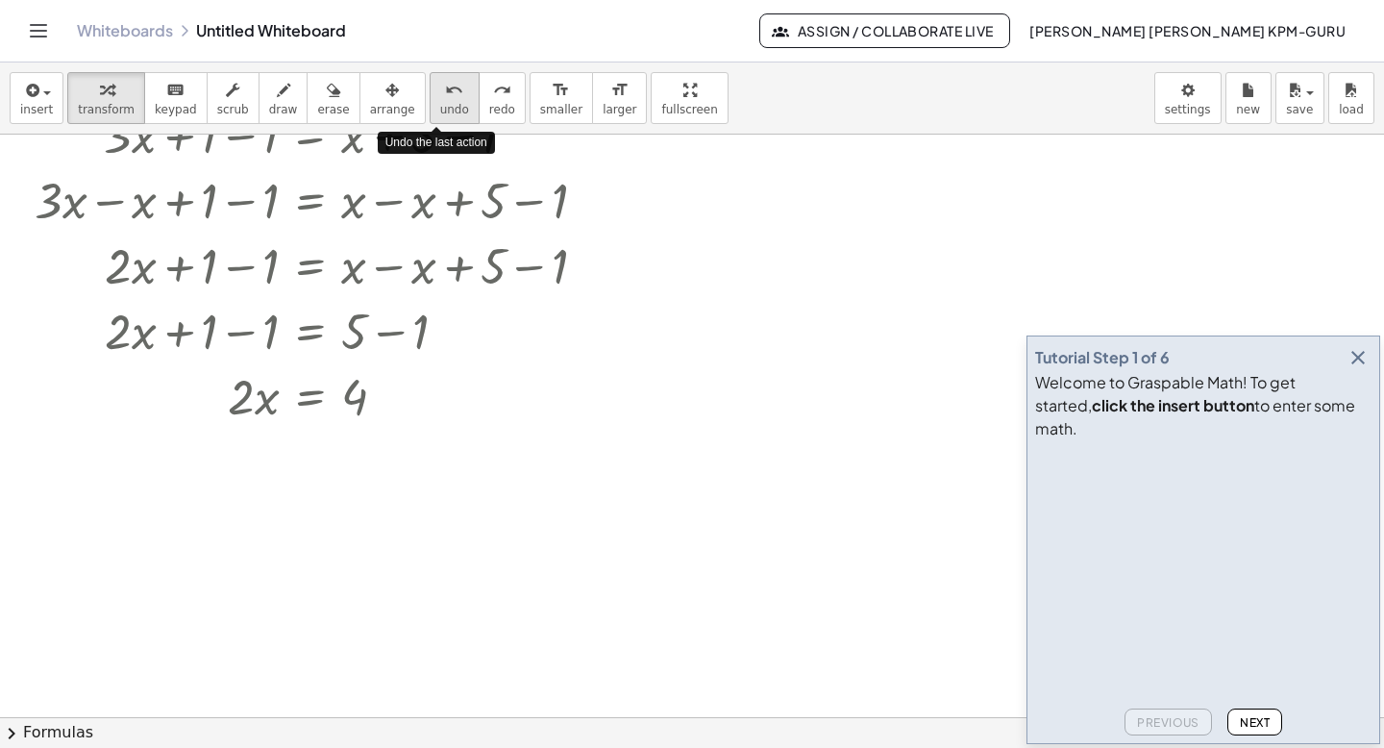
click at [437, 100] on button "undo undo" at bounding box center [455, 98] width 50 height 52
drag, startPoint x: 244, startPoint y: 396, endPoint x: 382, endPoint y: 408, distance: 137.9
click at [382, 408] on div at bounding box center [318, 394] width 586 height 65
click at [305, 543] on icon at bounding box center [310, 541] width 17 height 16
click at [250, 506] on div at bounding box center [318, 476] width 586 height 96
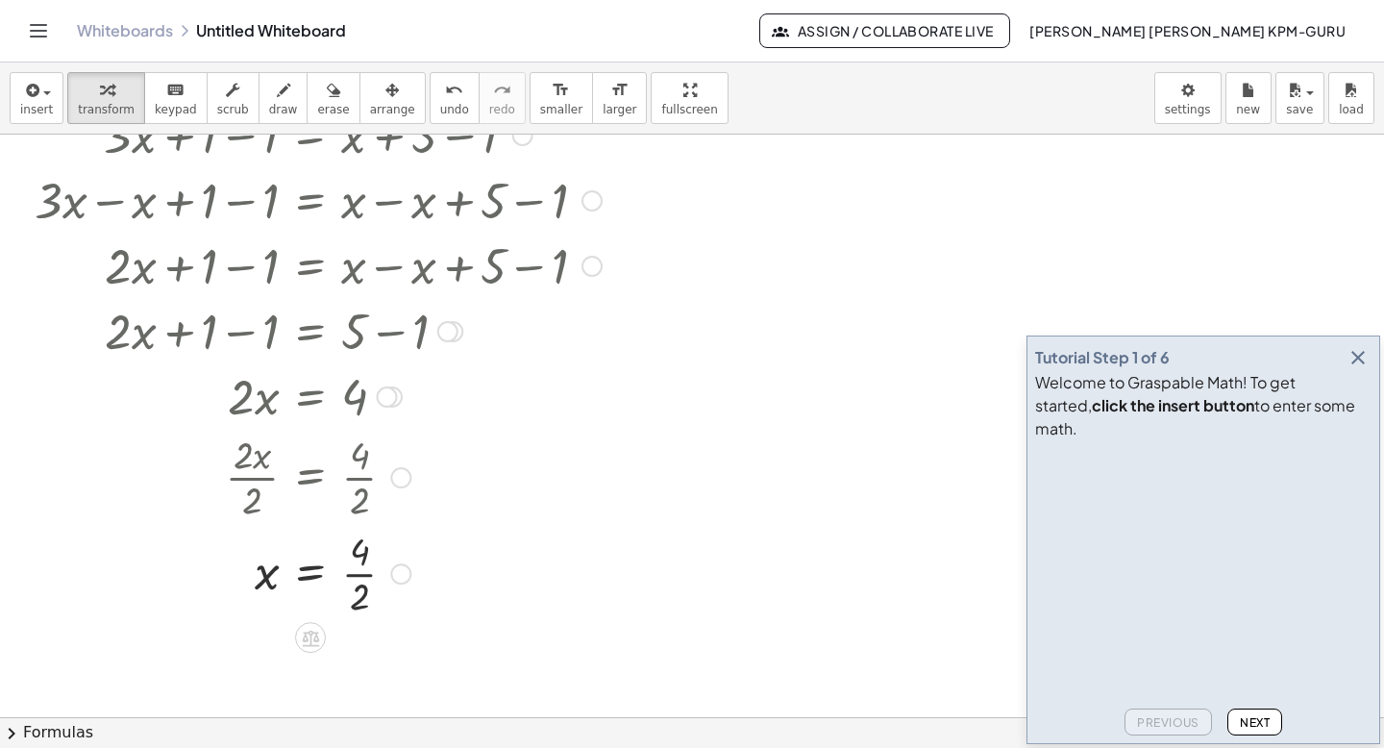
click at [358, 604] on div at bounding box center [318, 572] width 586 height 96
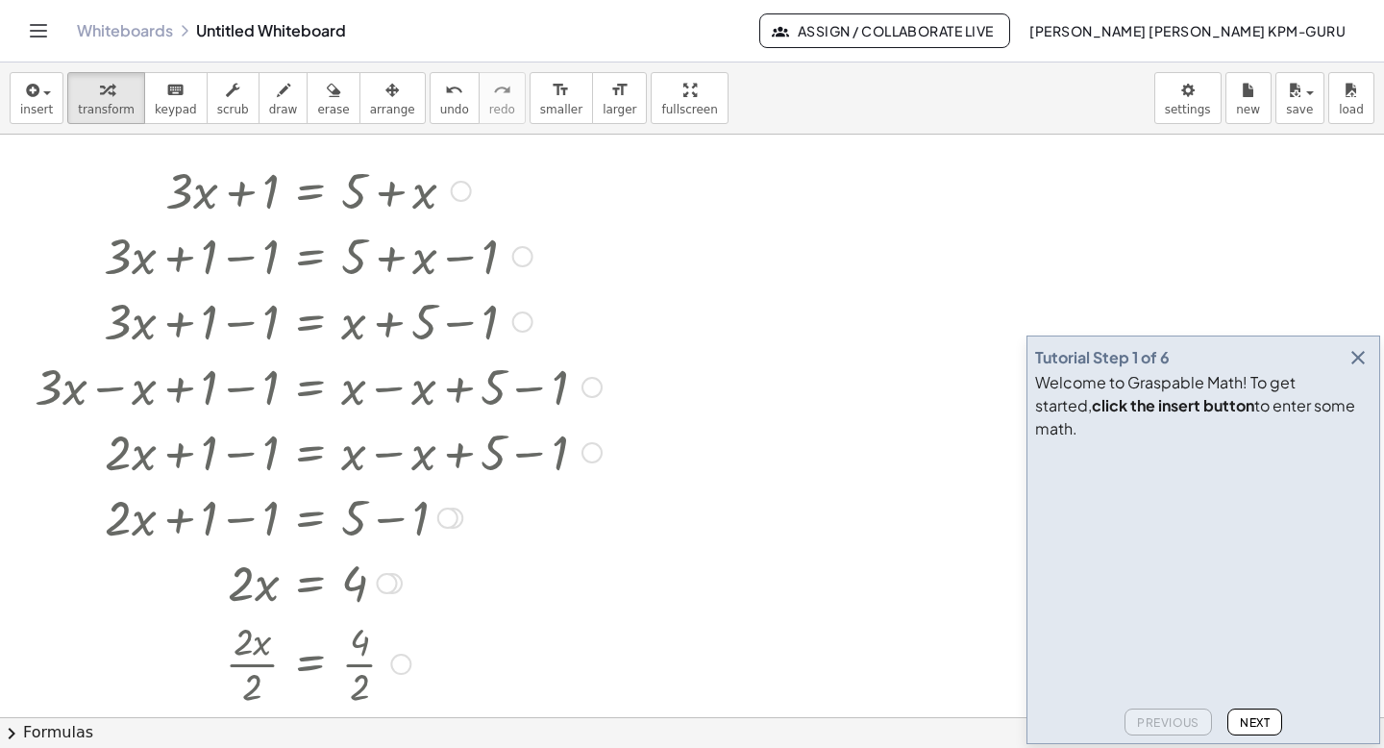
scroll to position [0, 0]
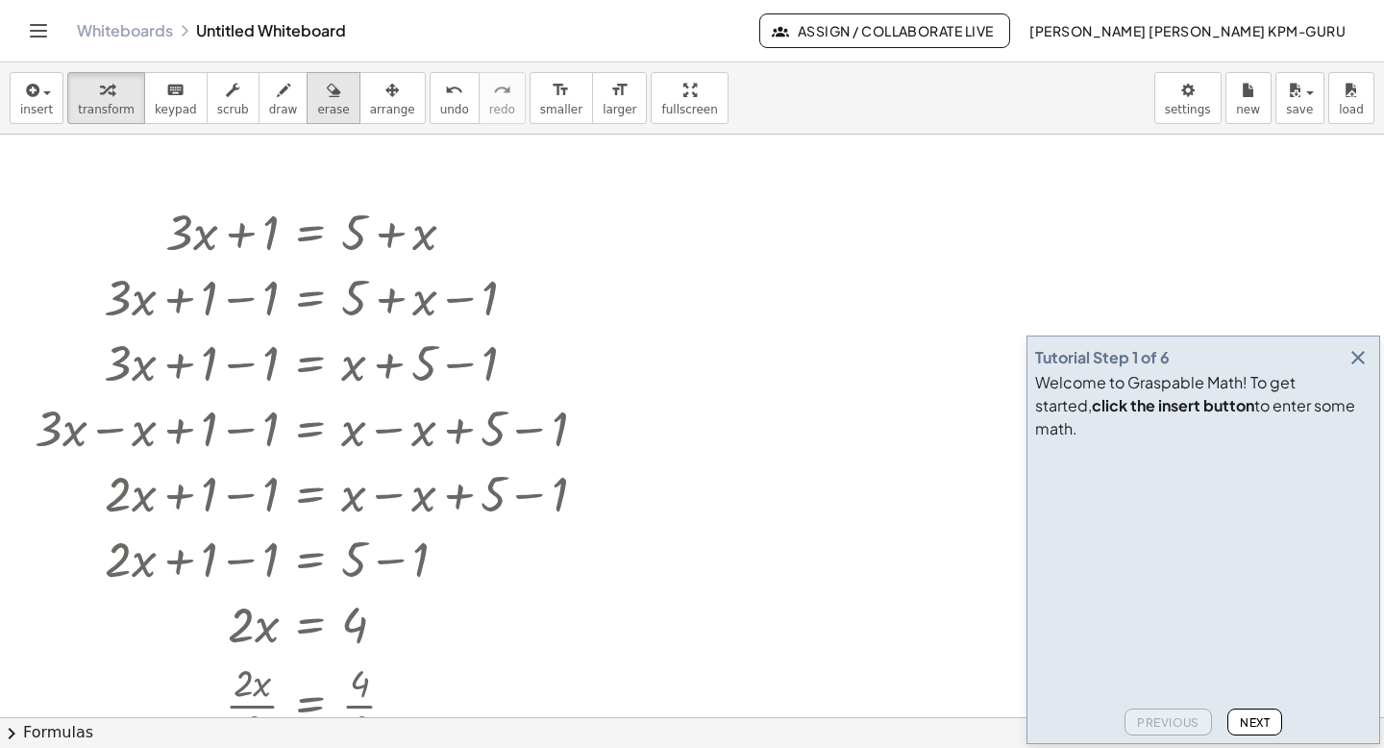
click at [327, 89] on icon "button" at bounding box center [333, 90] width 13 height 23
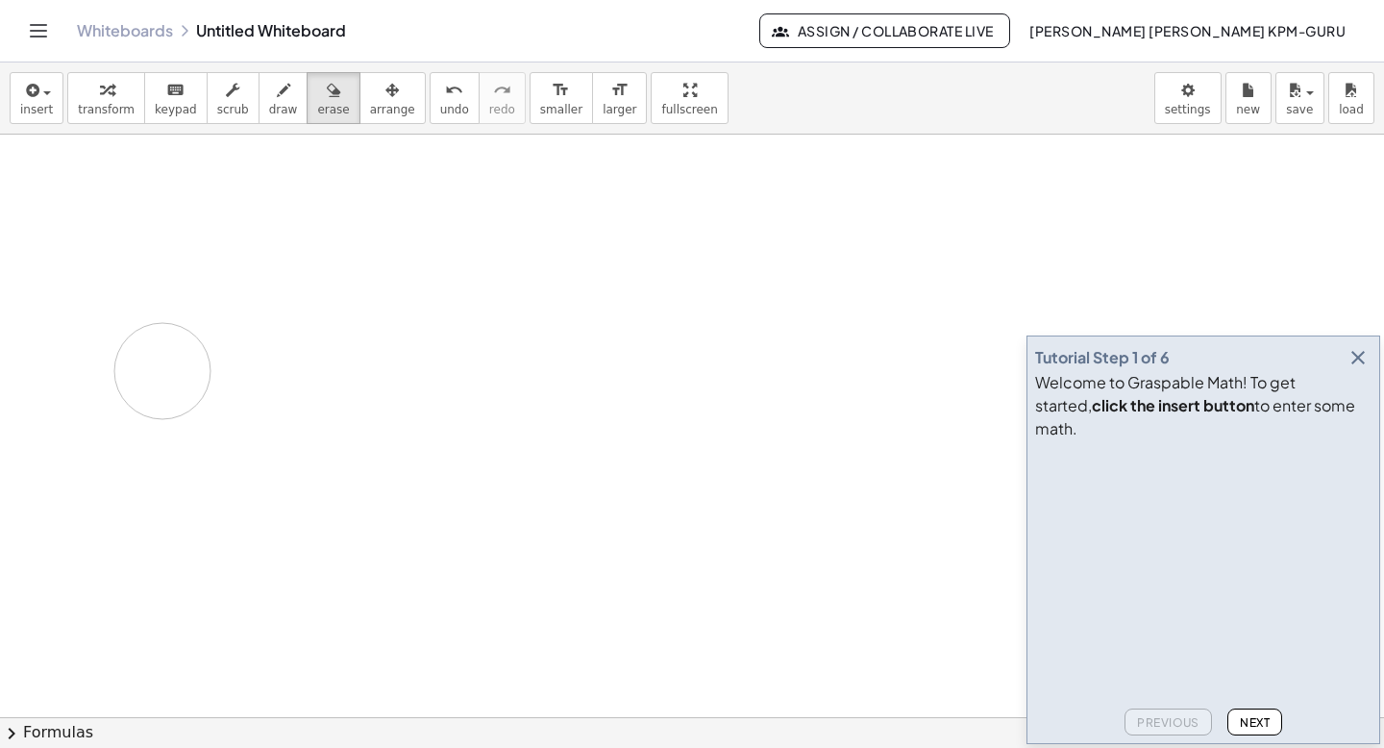
drag, startPoint x: 166, startPoint y: 224, endPoint x: 225, endPoint y: 313, distance: 106.9
click at [224, 313] on div at bounding box center [692, 717] width 1384 height 1165
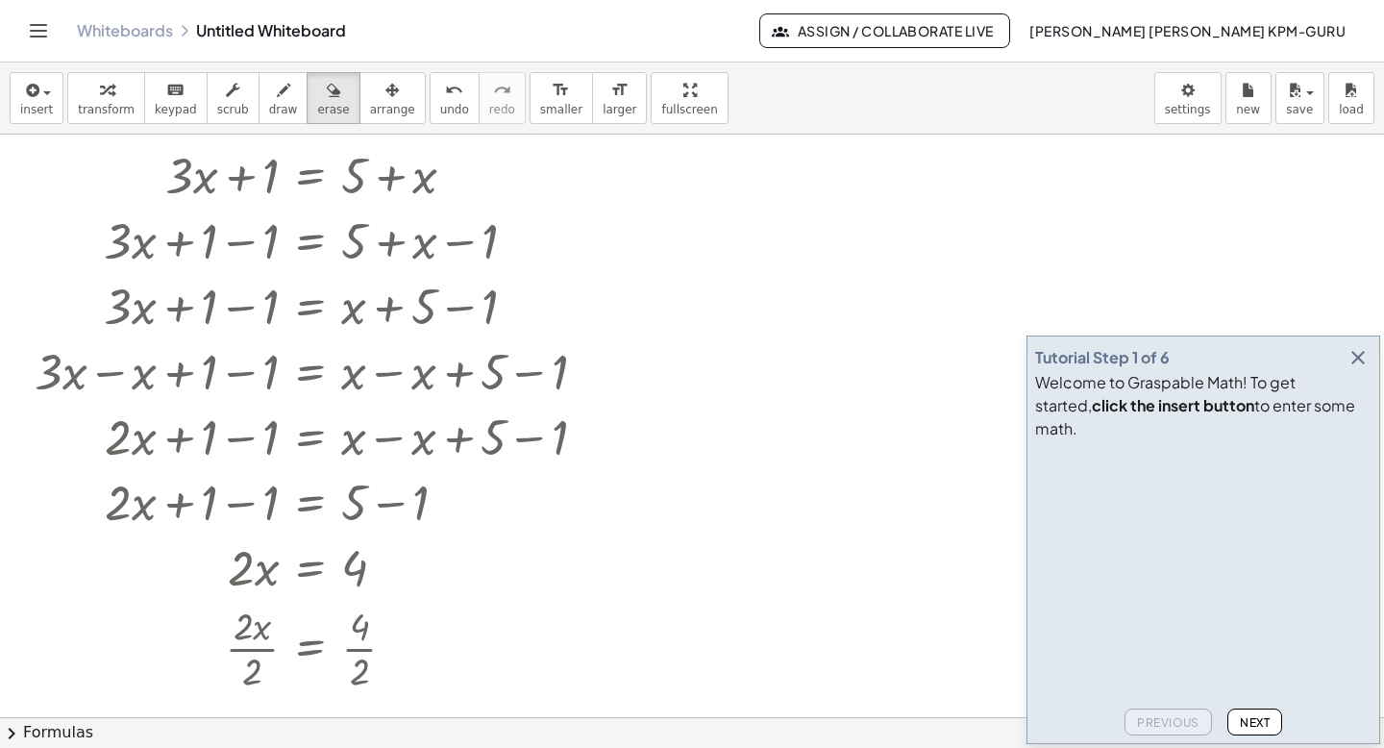
scroll to position [386, 0]
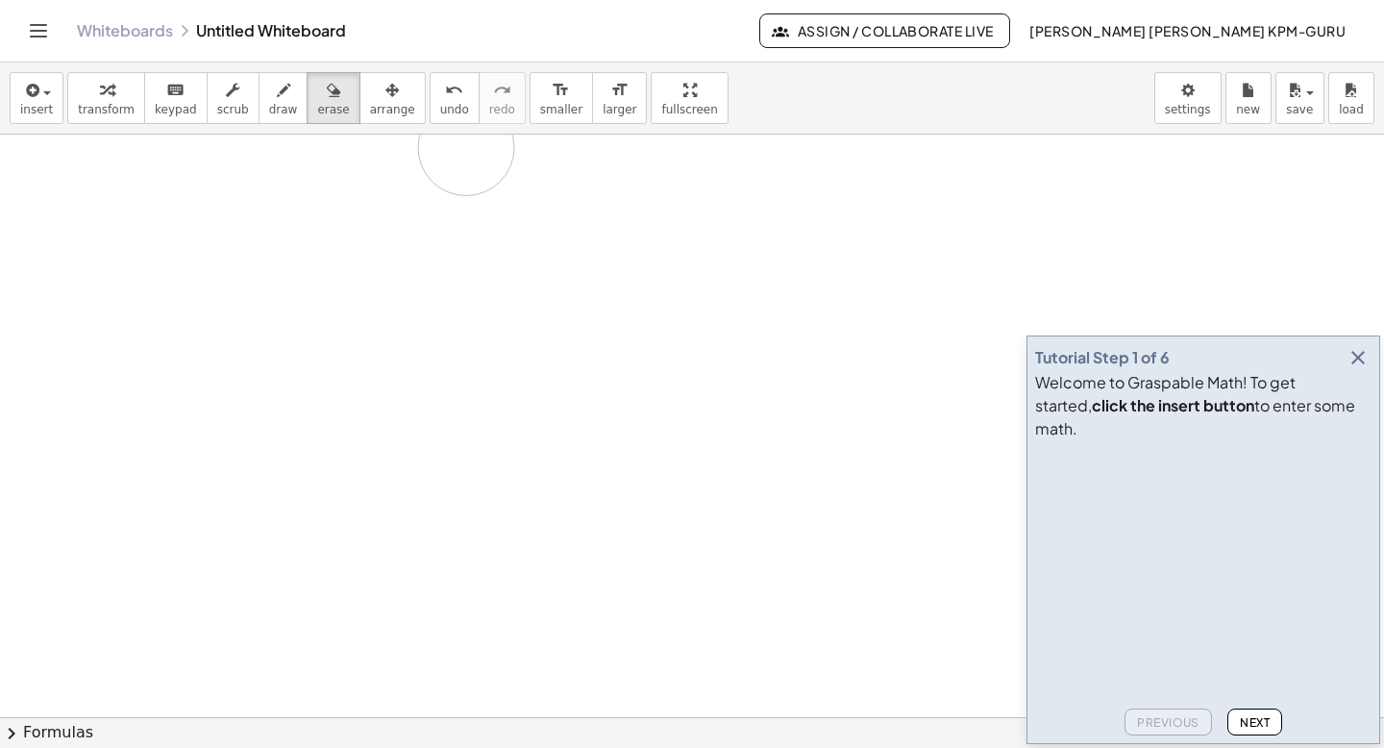
drag, startPoint x: 351, startPoint y: 428, endPoint x: 411, endPoint y: 158, distance: 276.8
click at [452, 152] on div at bounding box center [692, 330] width 1384 height 1165
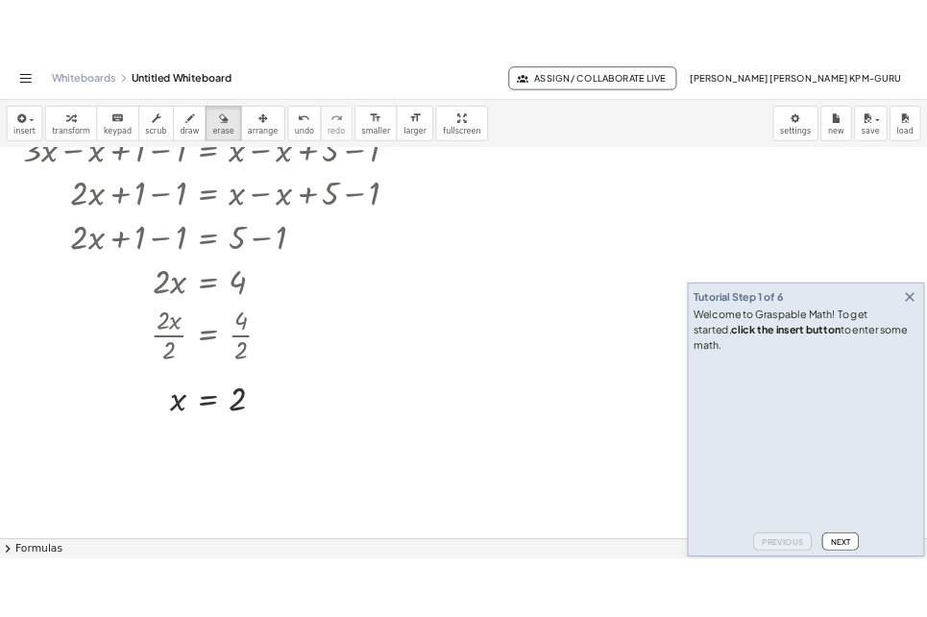
scroll to position [491, 0]
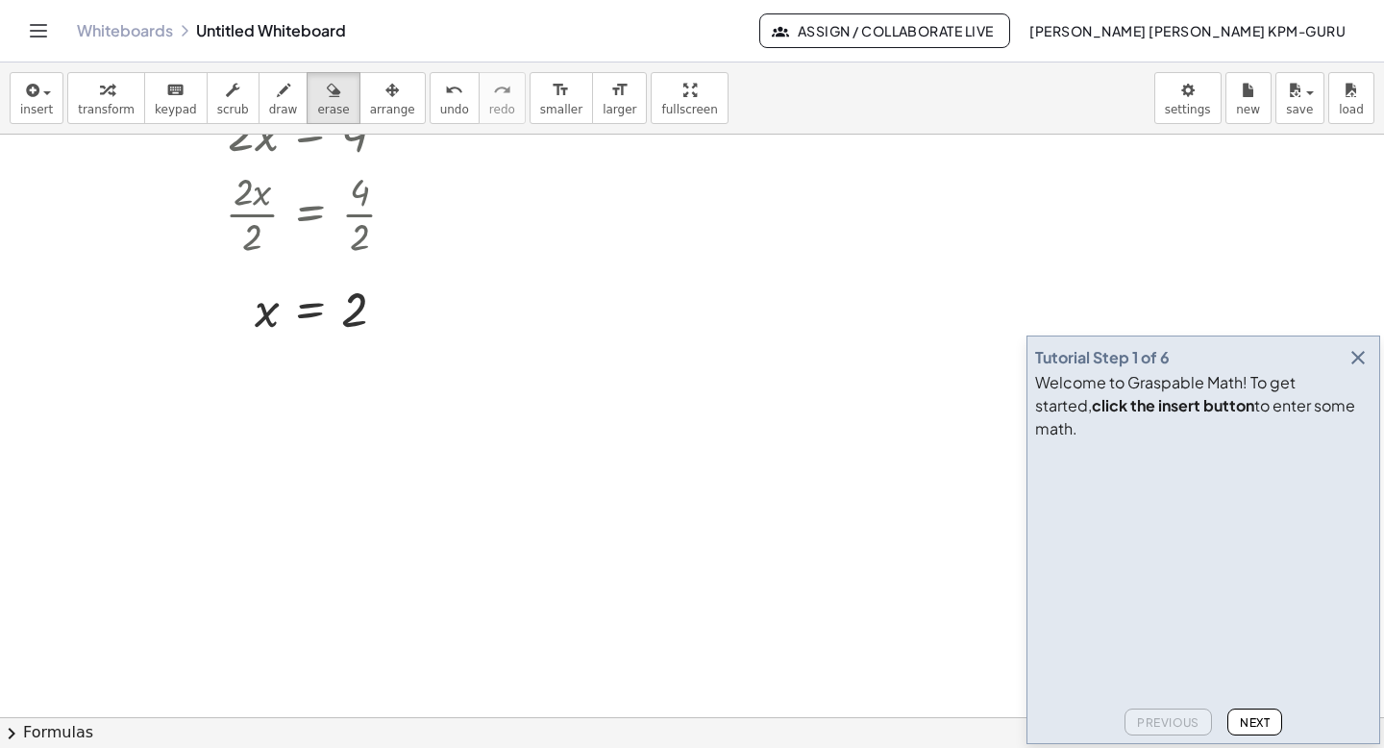
click at [406, 318] on div at bounding box center [692, 225] width 1384 height 1165
click at [98, 433] on div at bounding box center [692, 225] width 1384 height 1165
click at [41, 99] on div "button" at bounding box center [36, 89] width 33 height 23
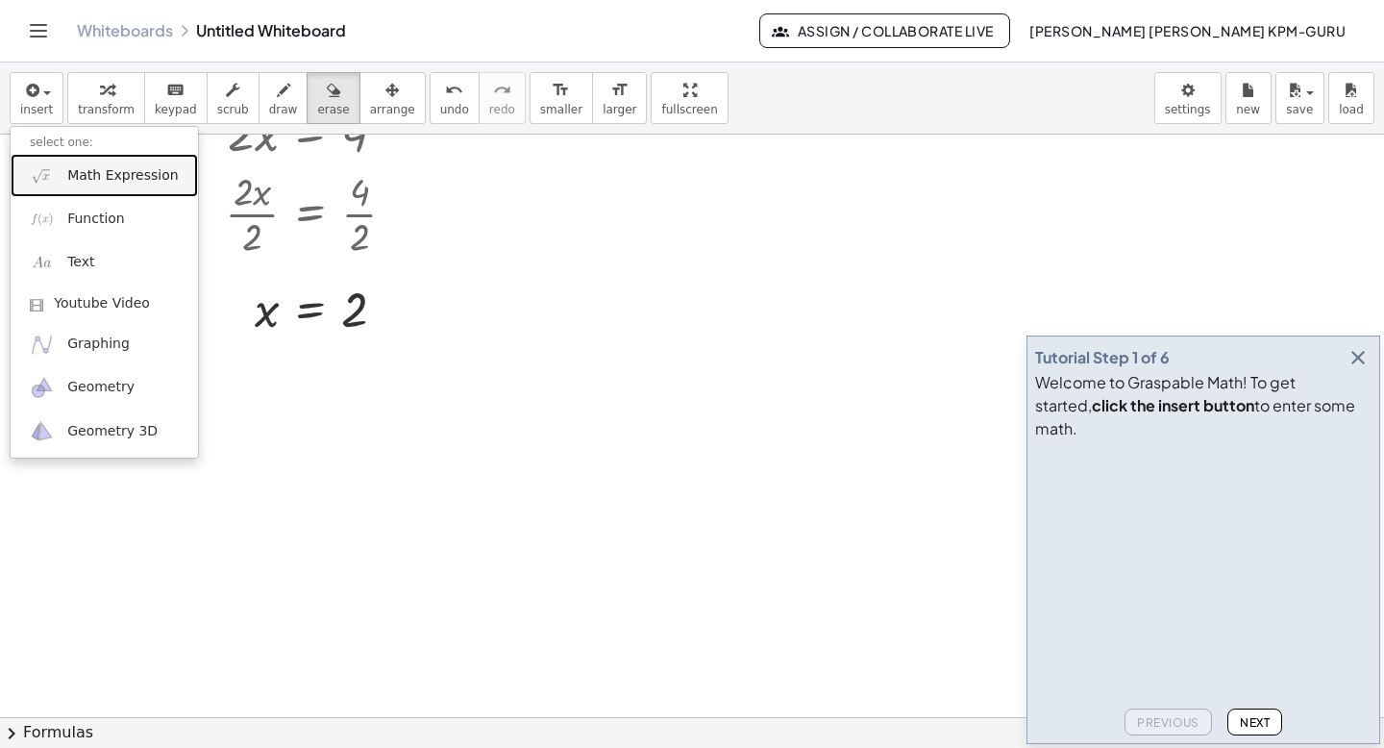
click at [85, 178] on span "Math Expression" at bounding box center [122, 175] width 111 height 19
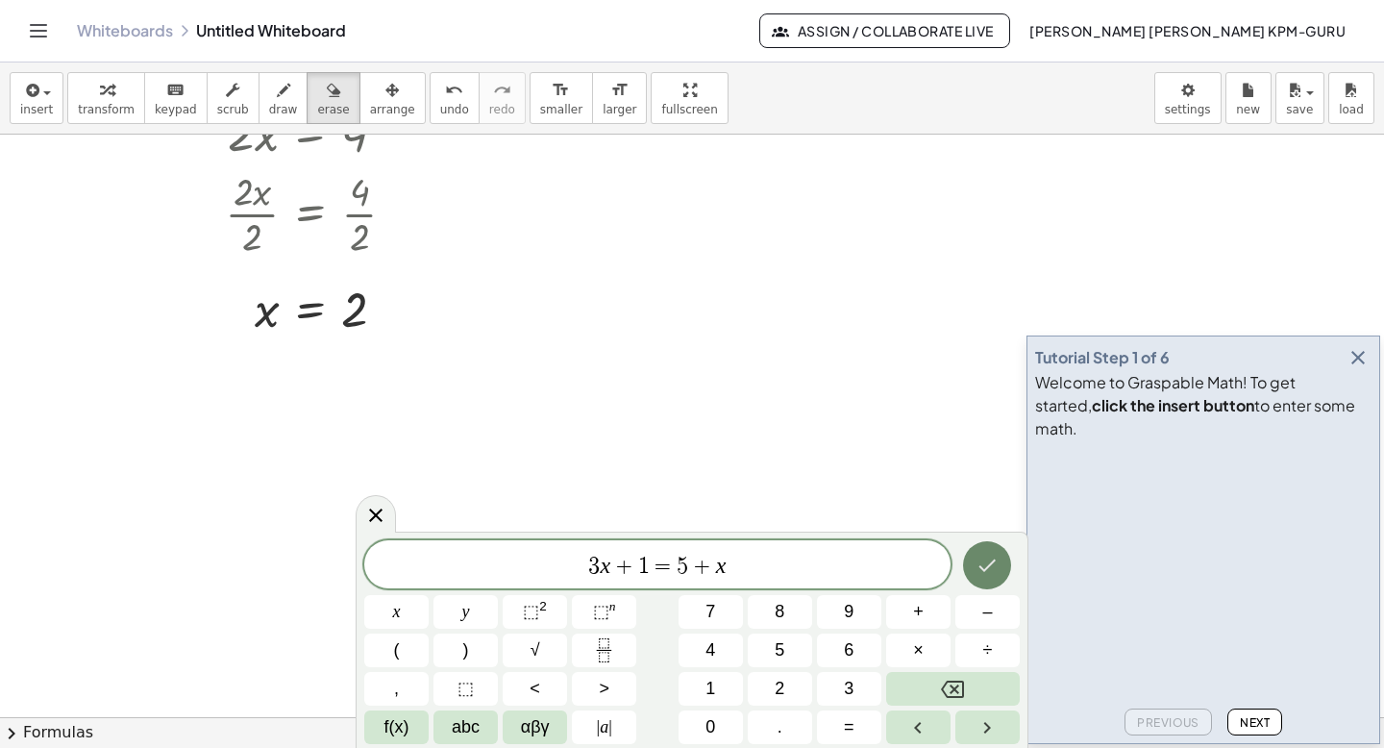
click at [988, 564] on icon "Done" at bounding box center [987, 565] width 23 height 23
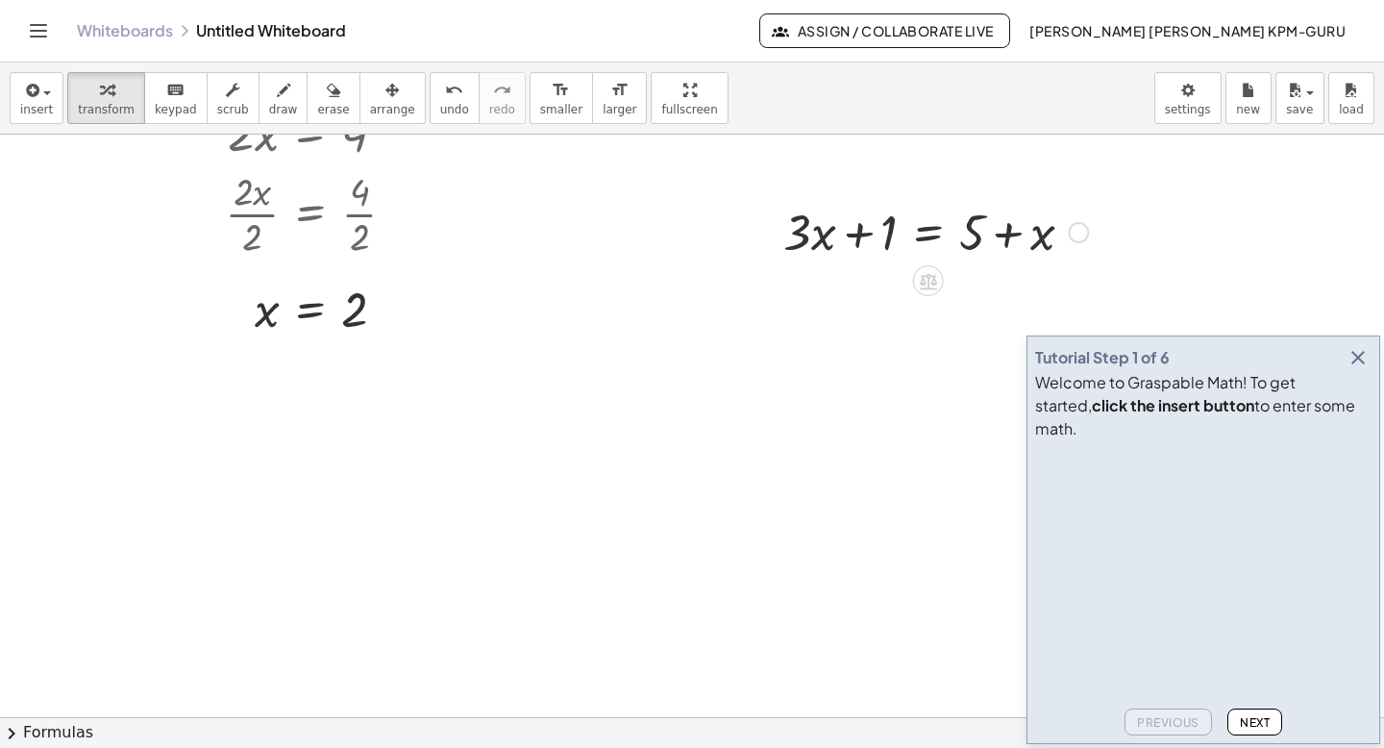
click at [901, 238] on div at bounding box center [936, 230] width 324 height 65
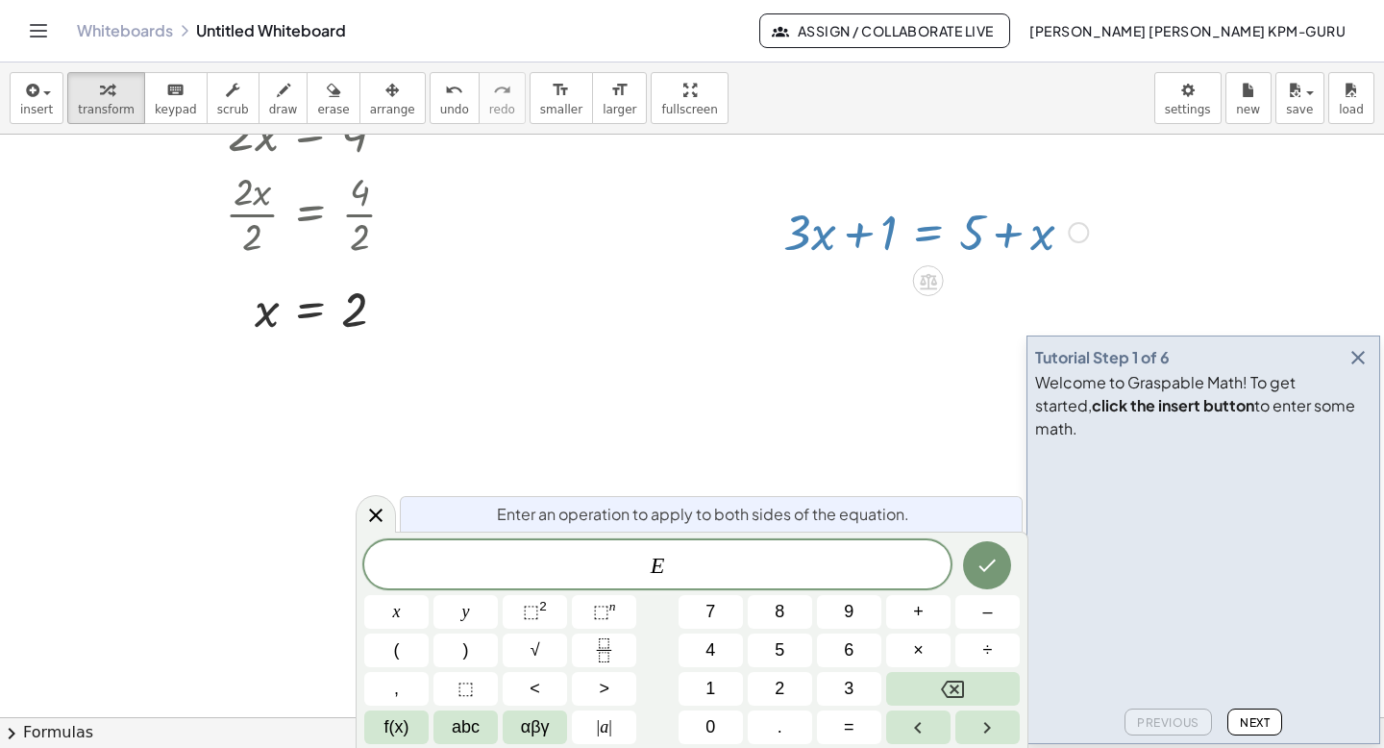
drag, startPoint x: 924, startPoint y: 278, endPoint x: 501, endPoint y: 420, distance: 446.2
click at [501, 420] on div "+ · 3 · x + 1 = + 5 + x + · 3 · x + 1 − 1 = + 5 + x − 1 + · 3 · x + 1 − 1 = + x…" at bounding box center [692, 225] width 1384 height 1165
drag, startPoint x: 922, startPoint y: 280, endPoint x: 968, endPoint y: 230, distance: 68.0
click at [928, 233] on div "+ · 3 · x + 1 = + 5 + x" at bounding box center [928, 233] width 0 height 0
click at [1005, 153] on div at bounding box center [692, 225] width 1384 height 1165
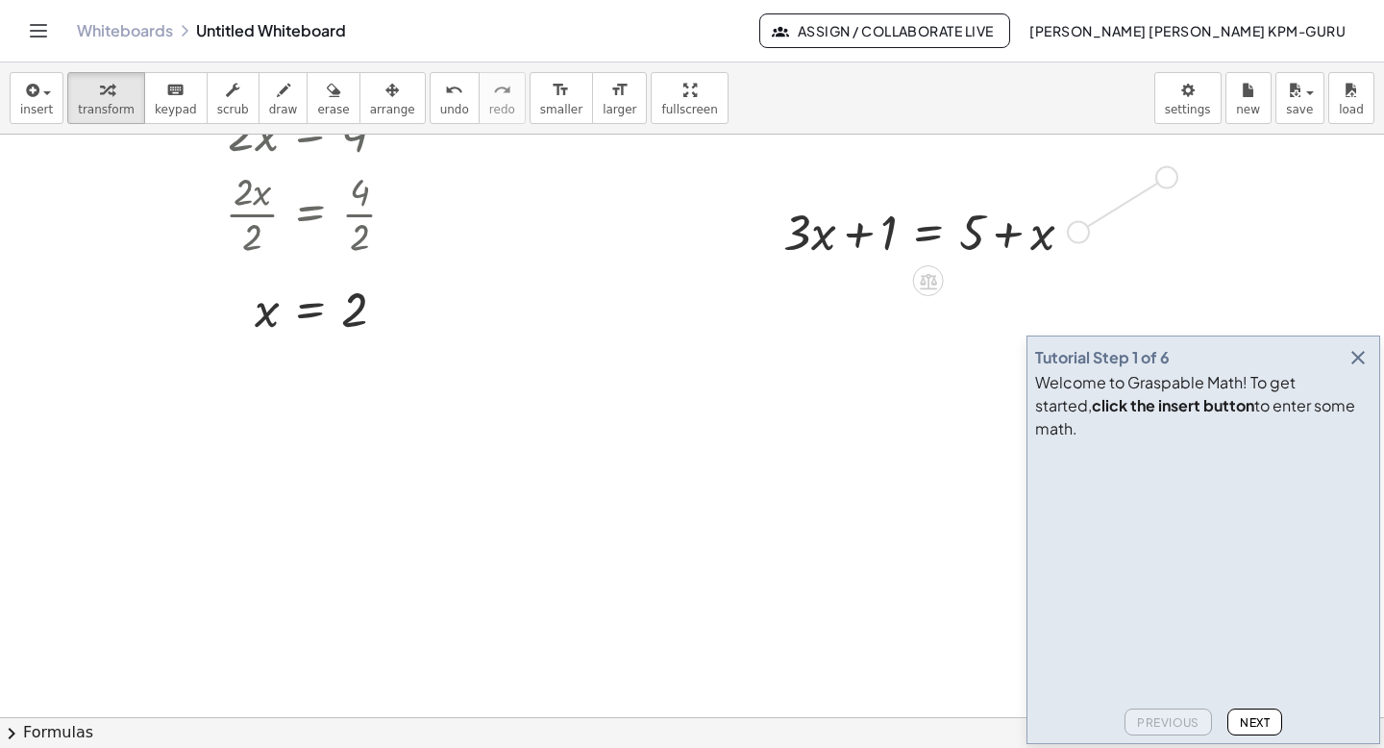
drag, startPoint x: 1077, startPoint y: 229, endPoint x: 1170, endPoint y: 170, distance: 109.3
click at [1170, 170] on div "+ · 3 · x + 1 = + 5 + x + · 3 · x + 1 − 1 = + 5 + x − 1 + · 3 · x + 1 − 1 = + x…" at bounding box center [692, 225] width 1384 height 1165
click at [39, 91] on span "button" at bounding box center [41, 92] width 4 height 13
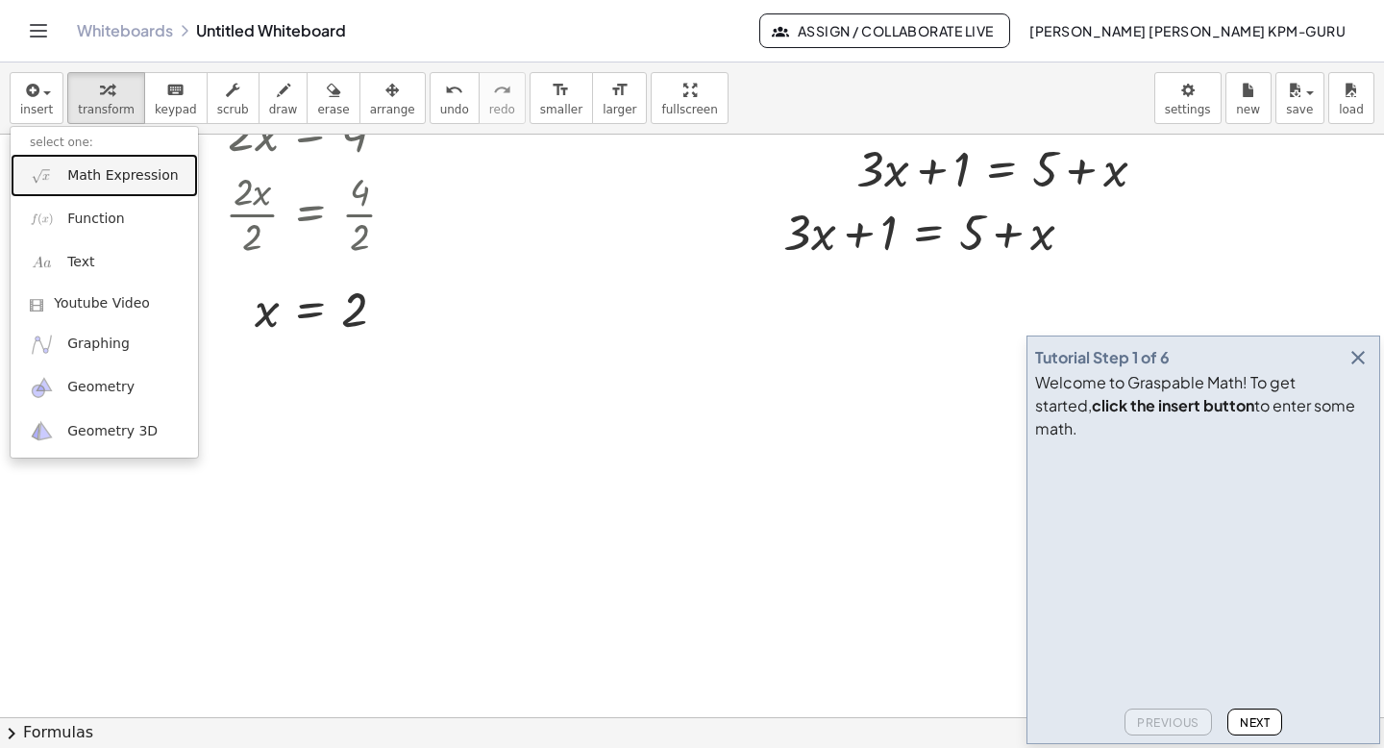
click at [107, 188] on link "Math Expression" at bounding box center [104, 175] width 187 height 43
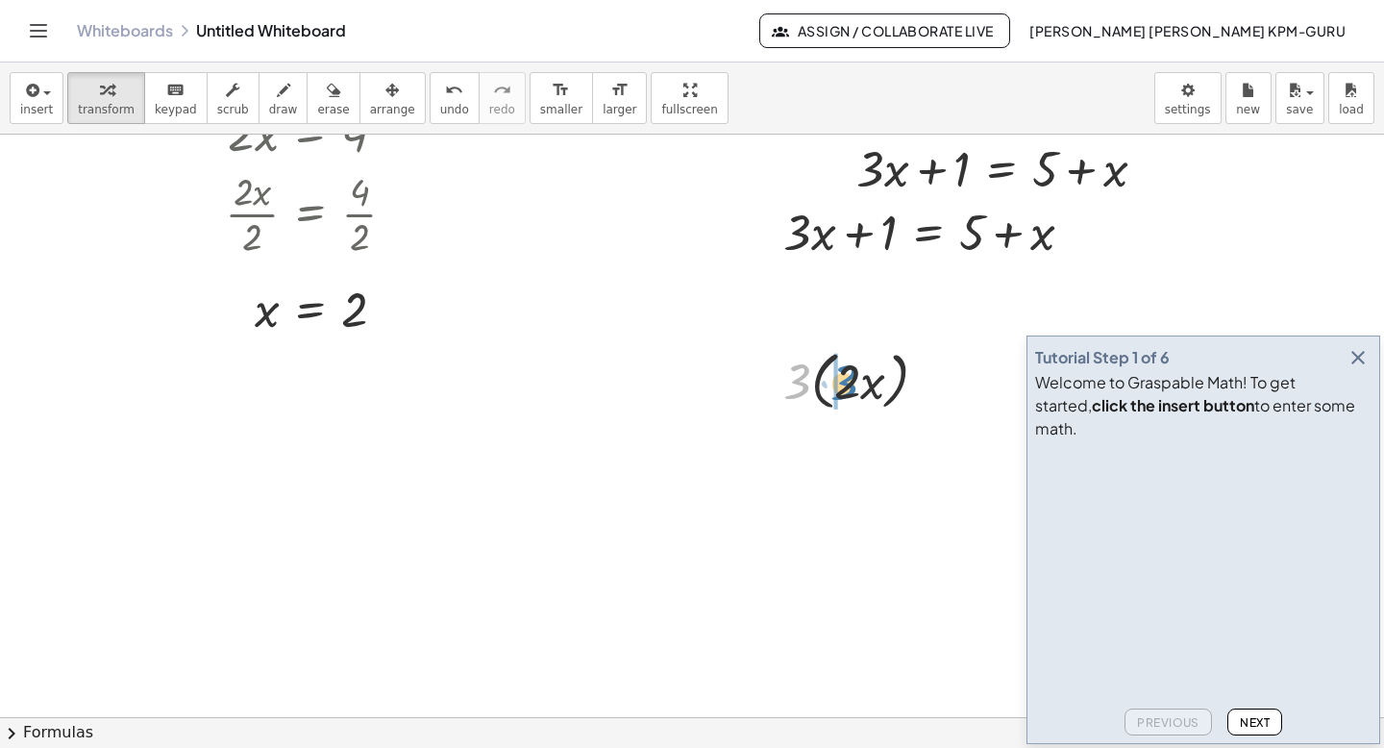
drag, startPoint x: 800, startPoint y: 384, endPoint x: 847, endPoint y: 385, distance: 47.1
click at [847, 385] on div at bounding box center [863, 379] width 179 height 73
click at [823, 453] on div at bounding box center [863, 448] width 179 height 65
drag, startPoint x: 821, startPoint y: 453, endPoint x: 856, endPoint y: 457, distance: 35.9
